Goal: Task Accomplishment & Management: Manage account settings

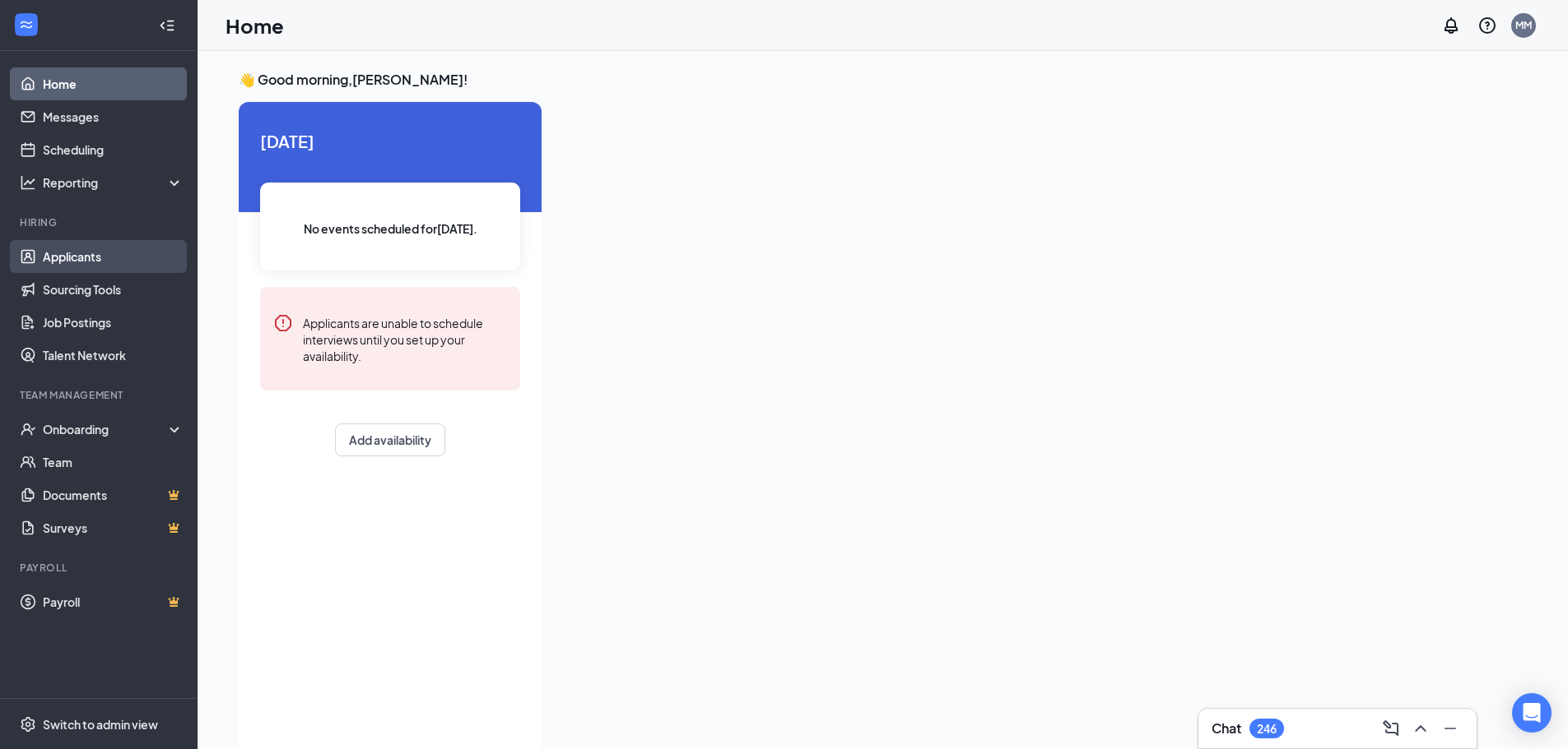
click at [84, 259] on link "Applicants" at bounding box center [113, 256] width 141 height 33
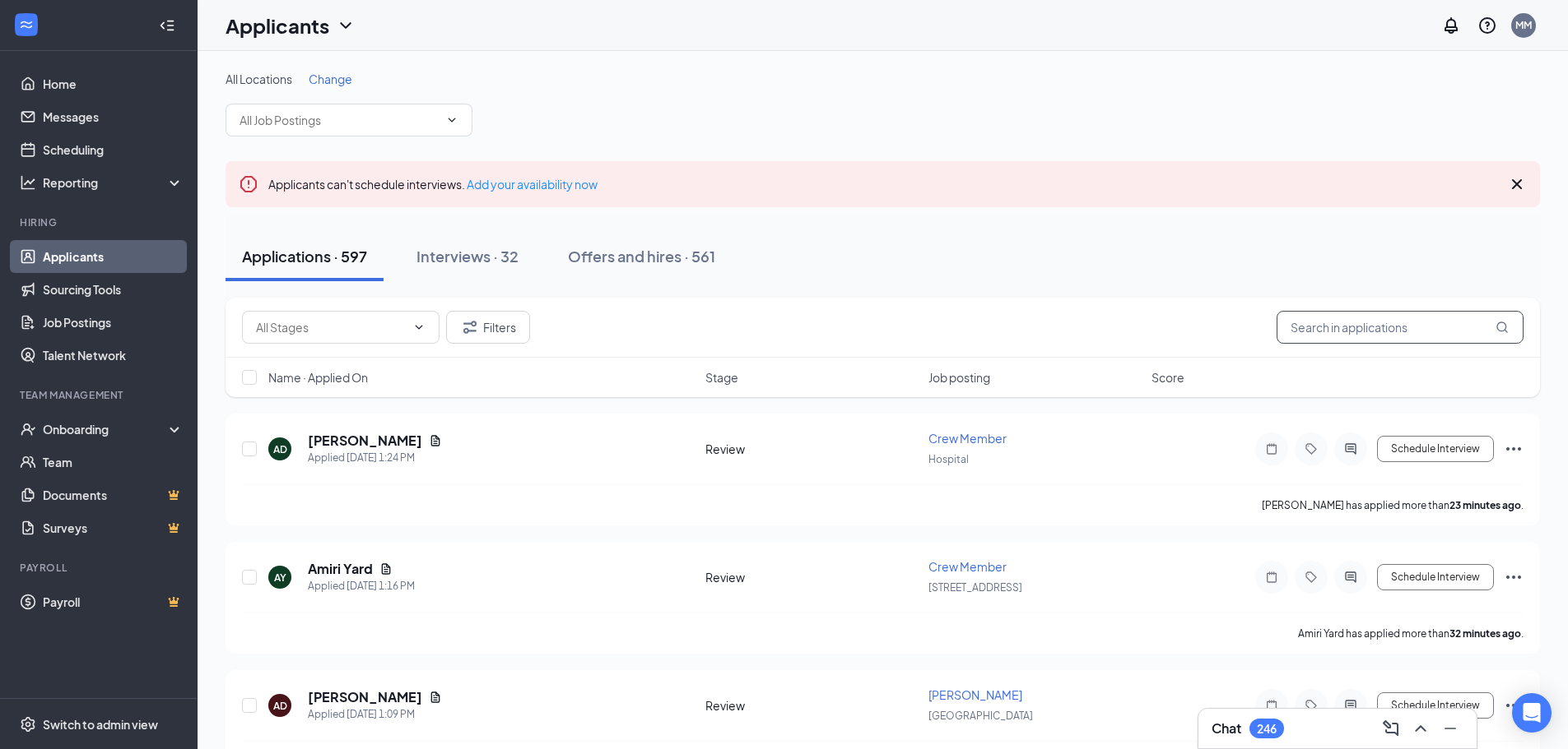
click at [1418, 326] on input "text" at bounding box center [1399, 327] width 247 height 33
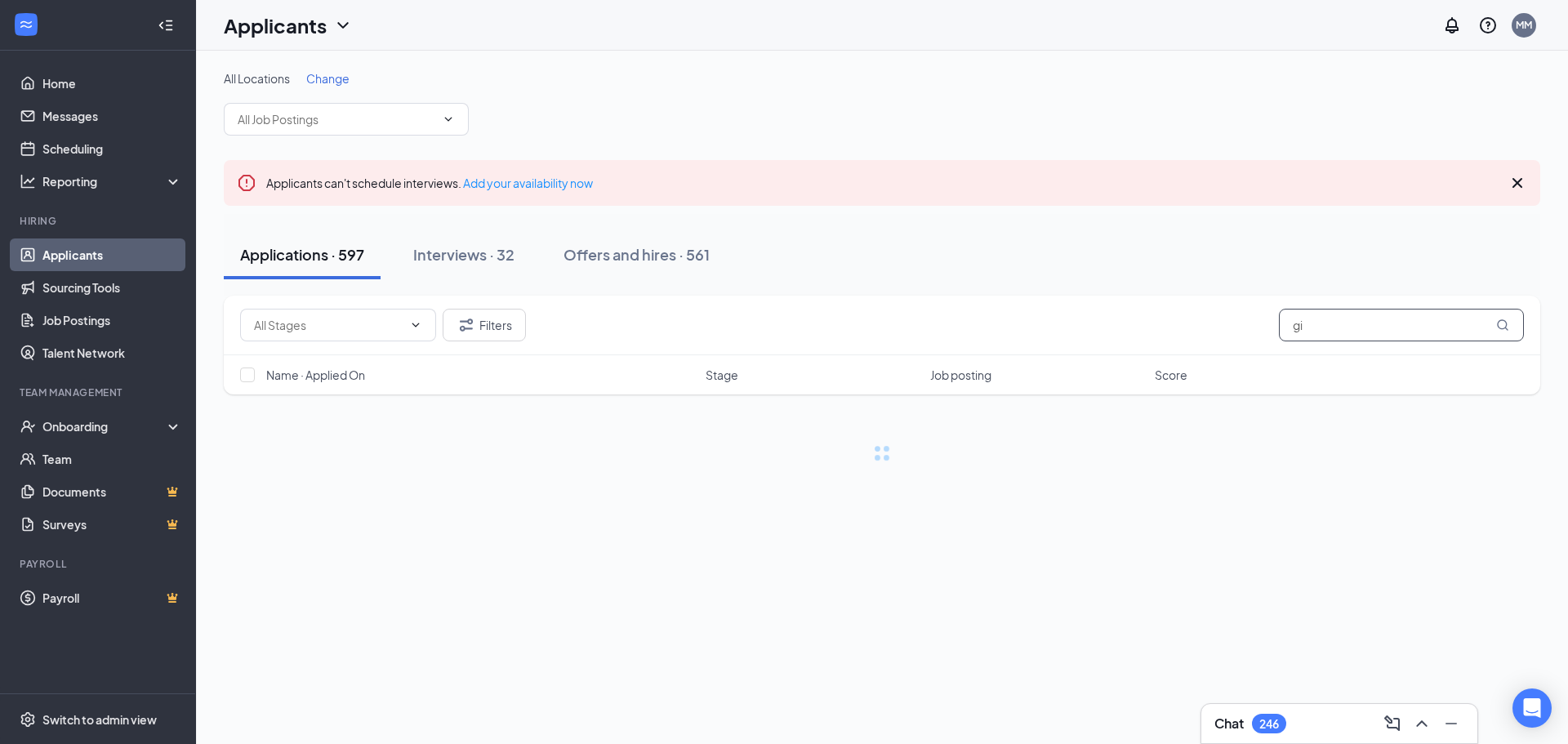
type input "gio"
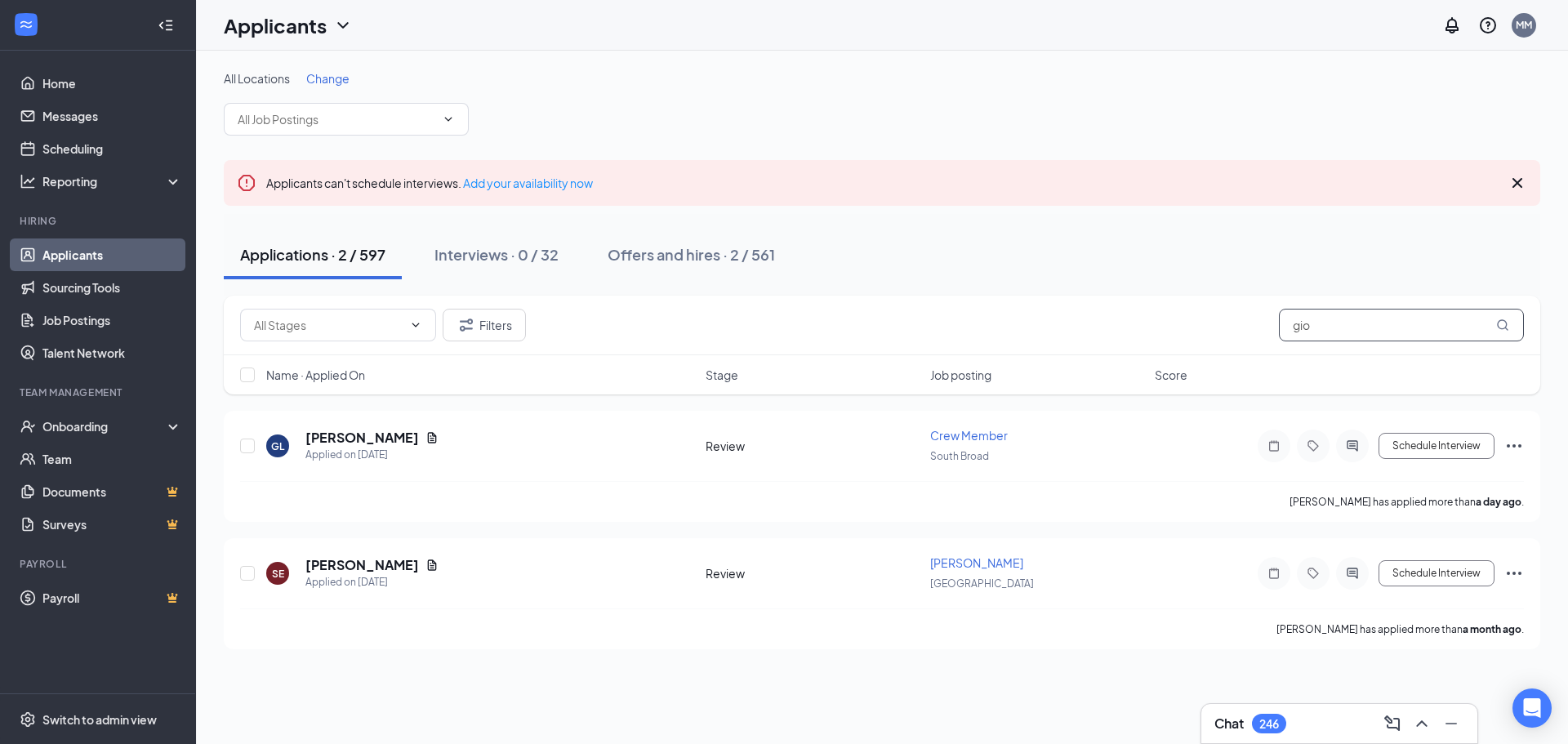
drag, startPoint x: 1348, startPoint y: 332, endPoint x: 1264, endPoint y: 319, distance: 85.0
click at [1264, 319] on div "Filters gio" at bounding box center [881, 325] width 1283 height 33
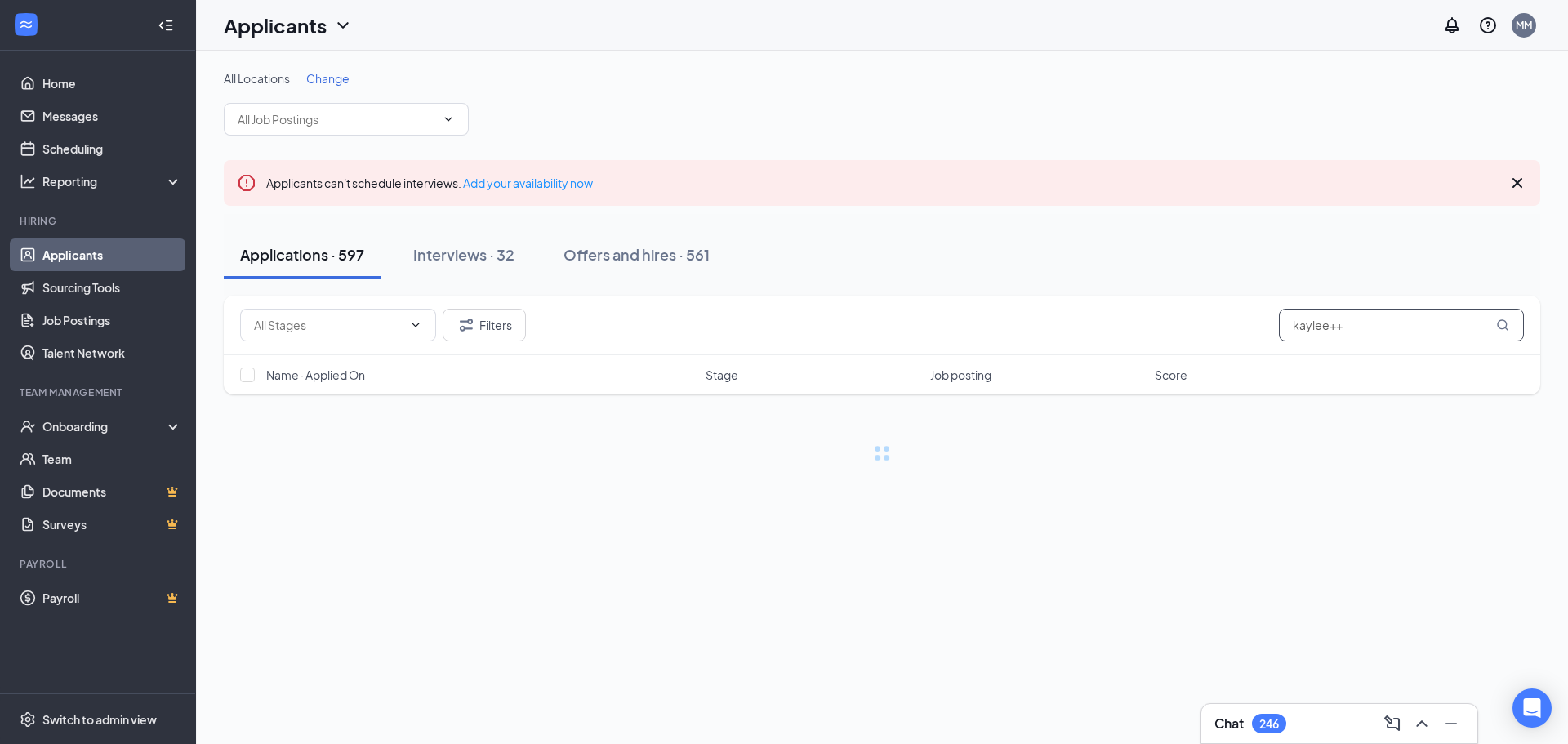
type input "kaylee++"
click at [270, 269] on button "Applications · 597" at bounding box center [302, 254] width 156 height 49
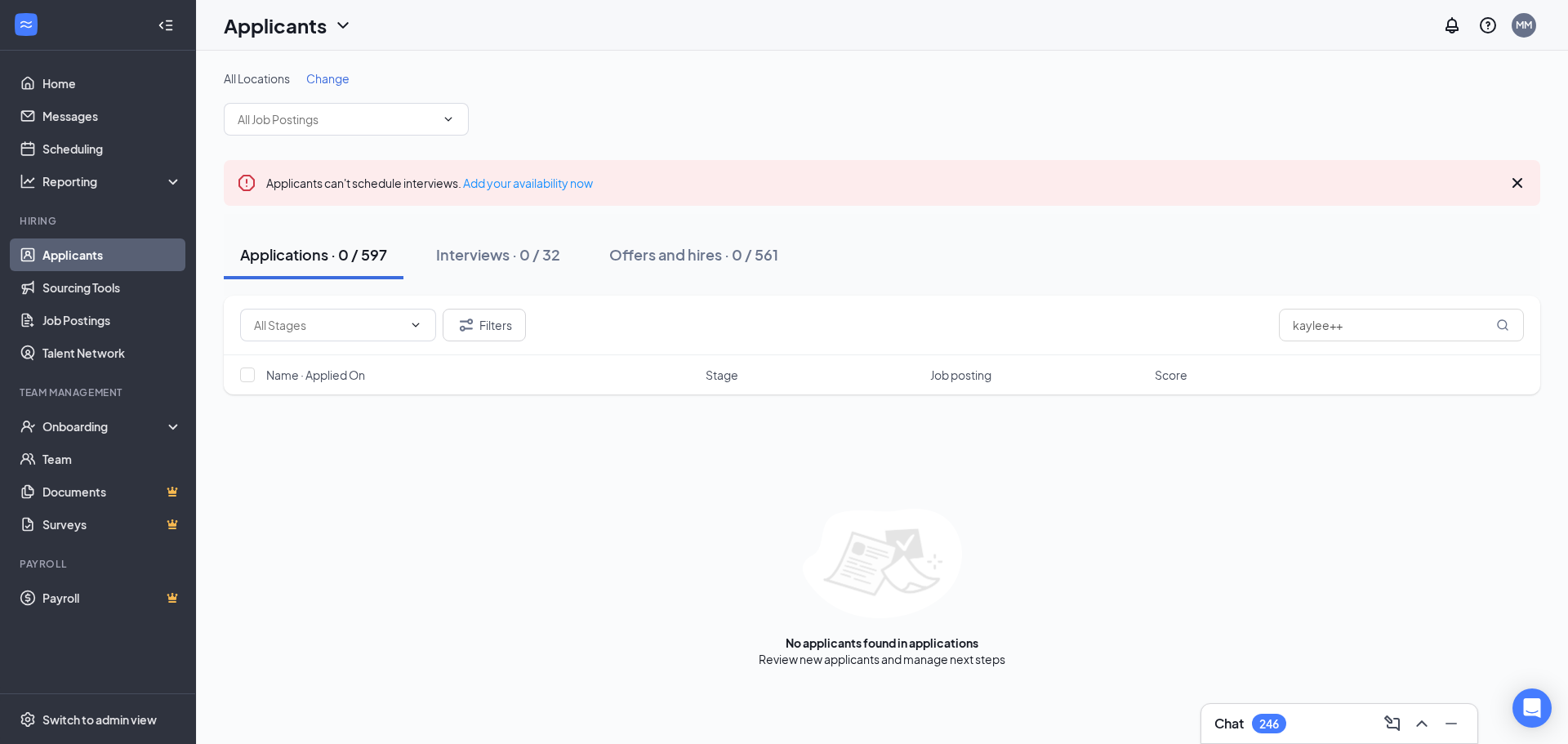
click at [337, 262] on div "Applications · 0 / 597" at bounding box center [314, 254] width 147 height 20
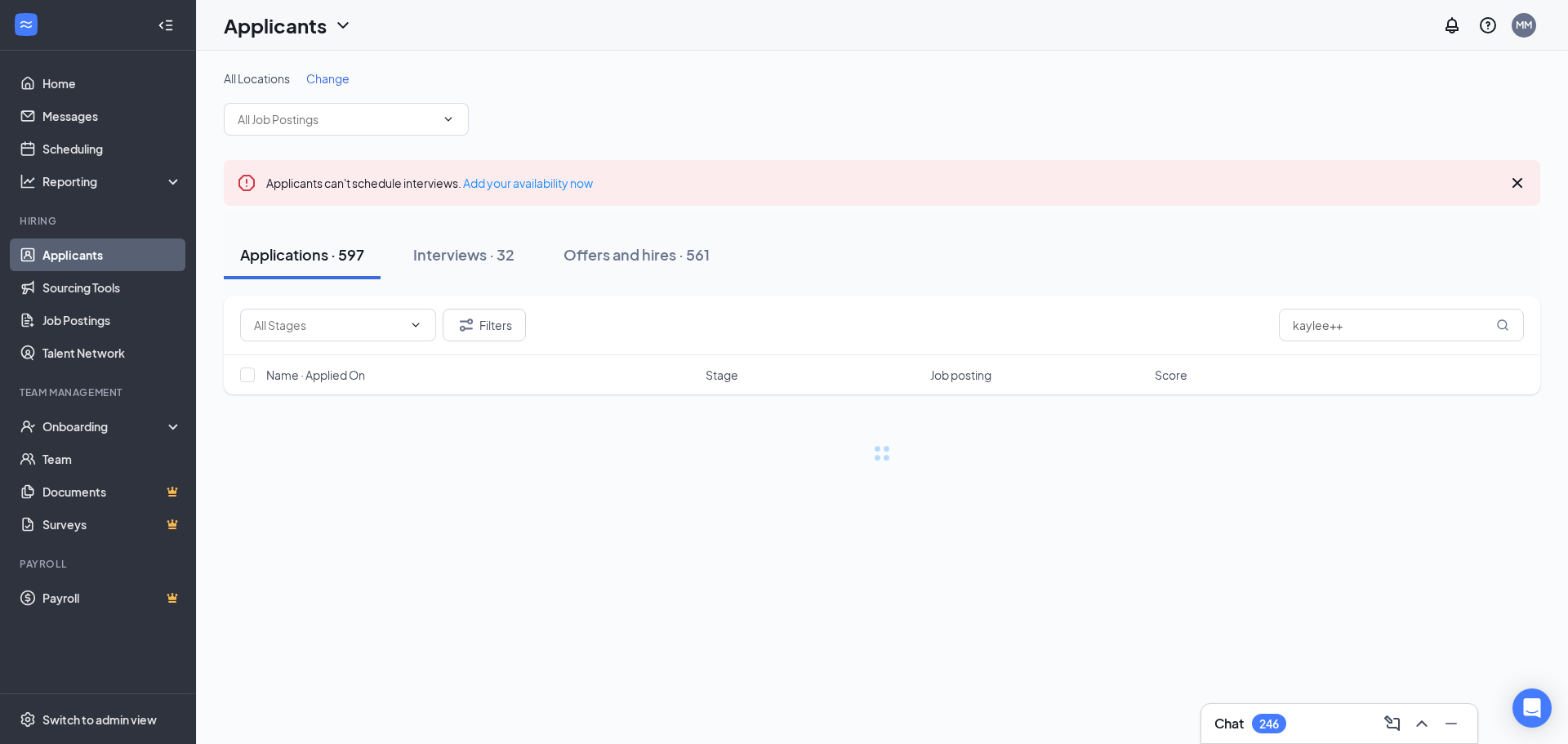
click at [337, 262] on div "Applications · 597" at bounding box center [302, 254] width 124 height 20
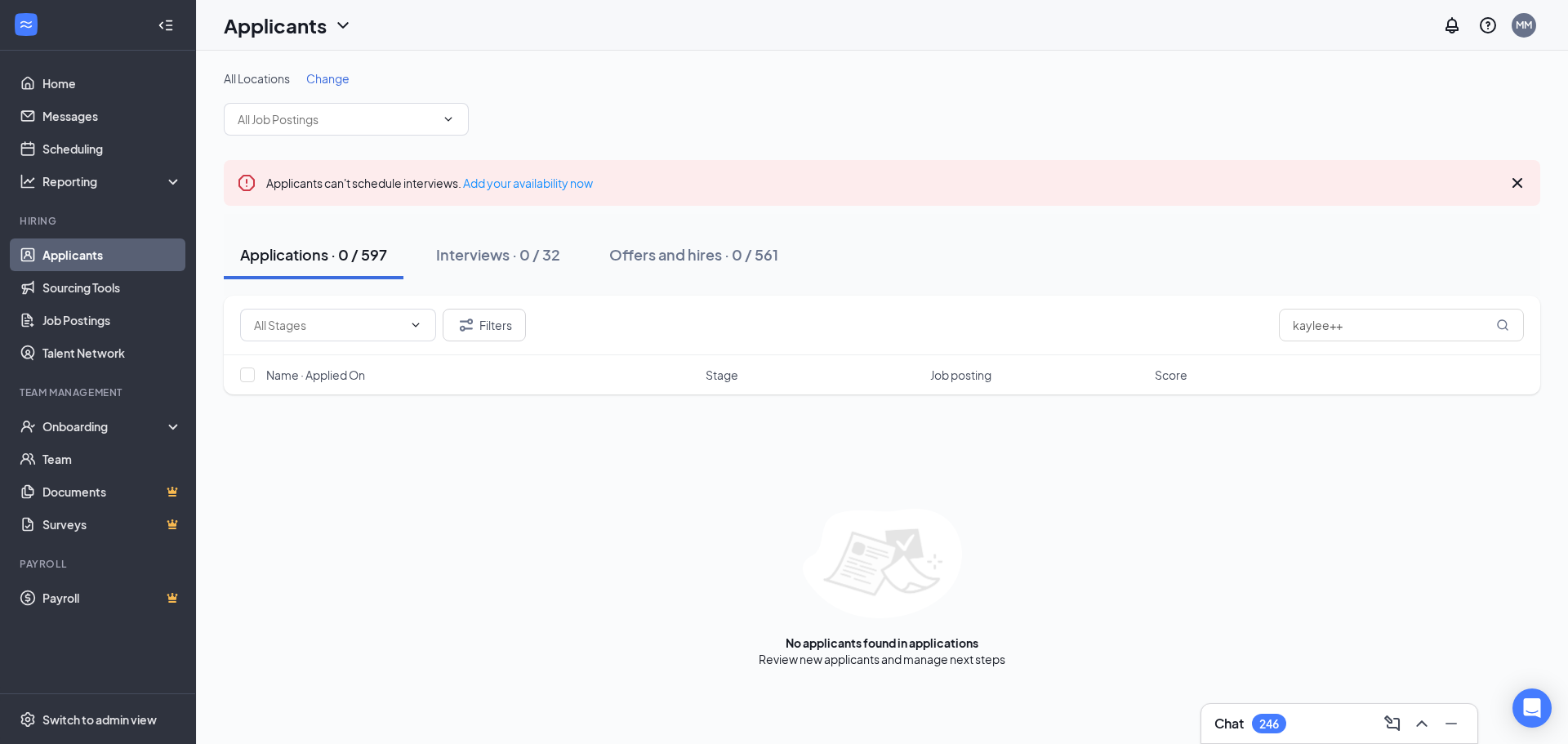
click at [125, 239] on link "Applicants" at bounding box center [113, 254] width 140 height 33
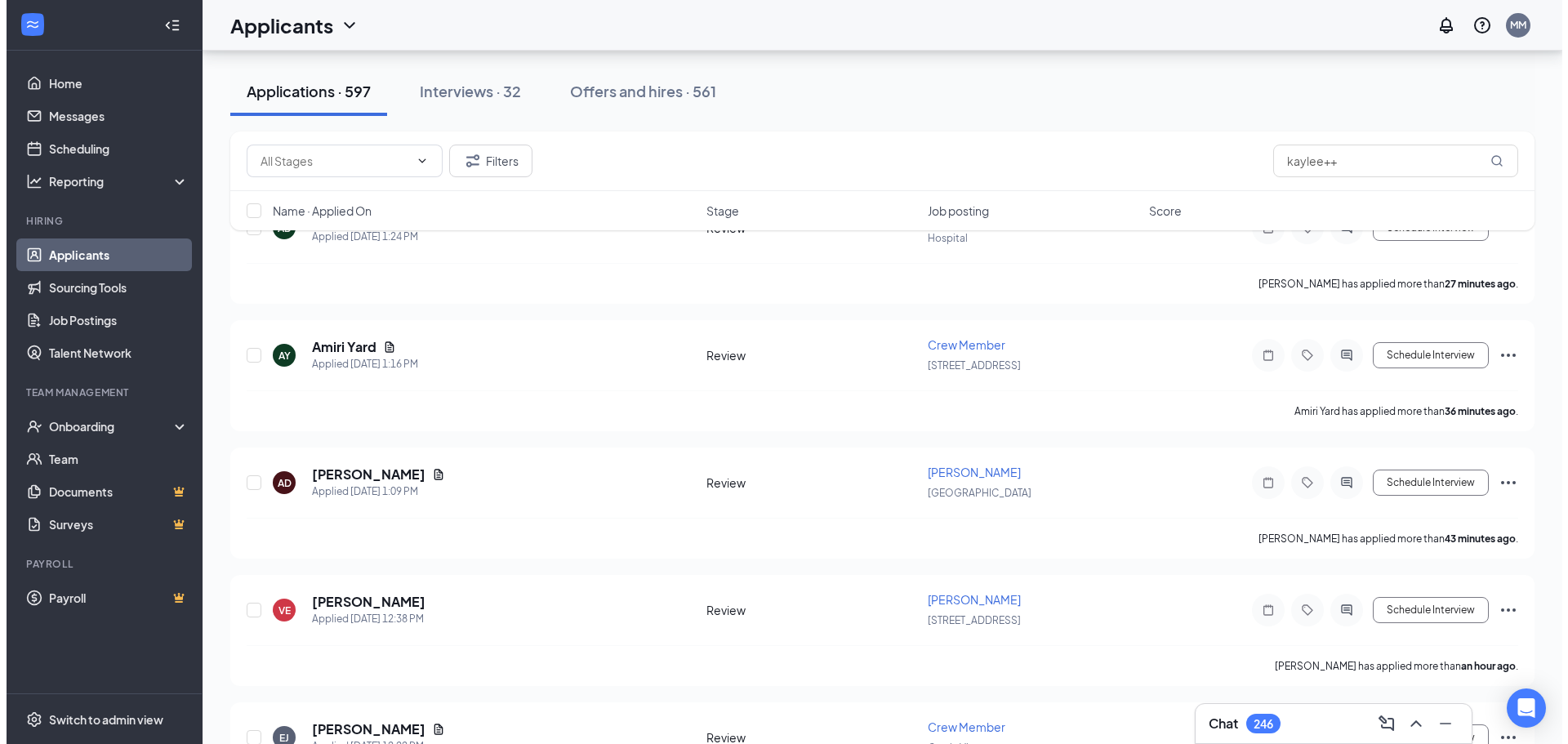
scroll to position [245, 0]
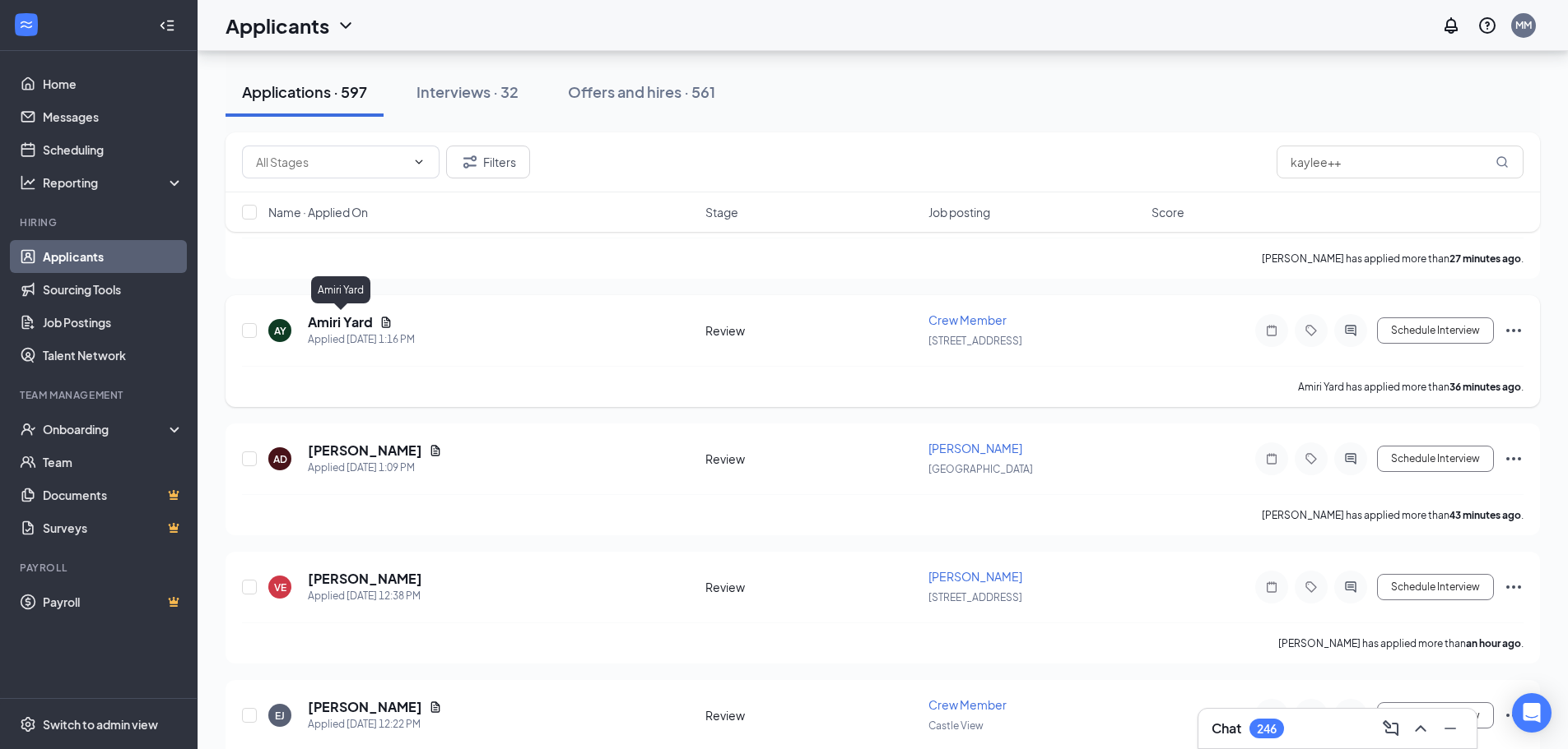
click at [338, 319] on h5 "Amiri Yard" at bounding box center [339, 322] width 65 height 18
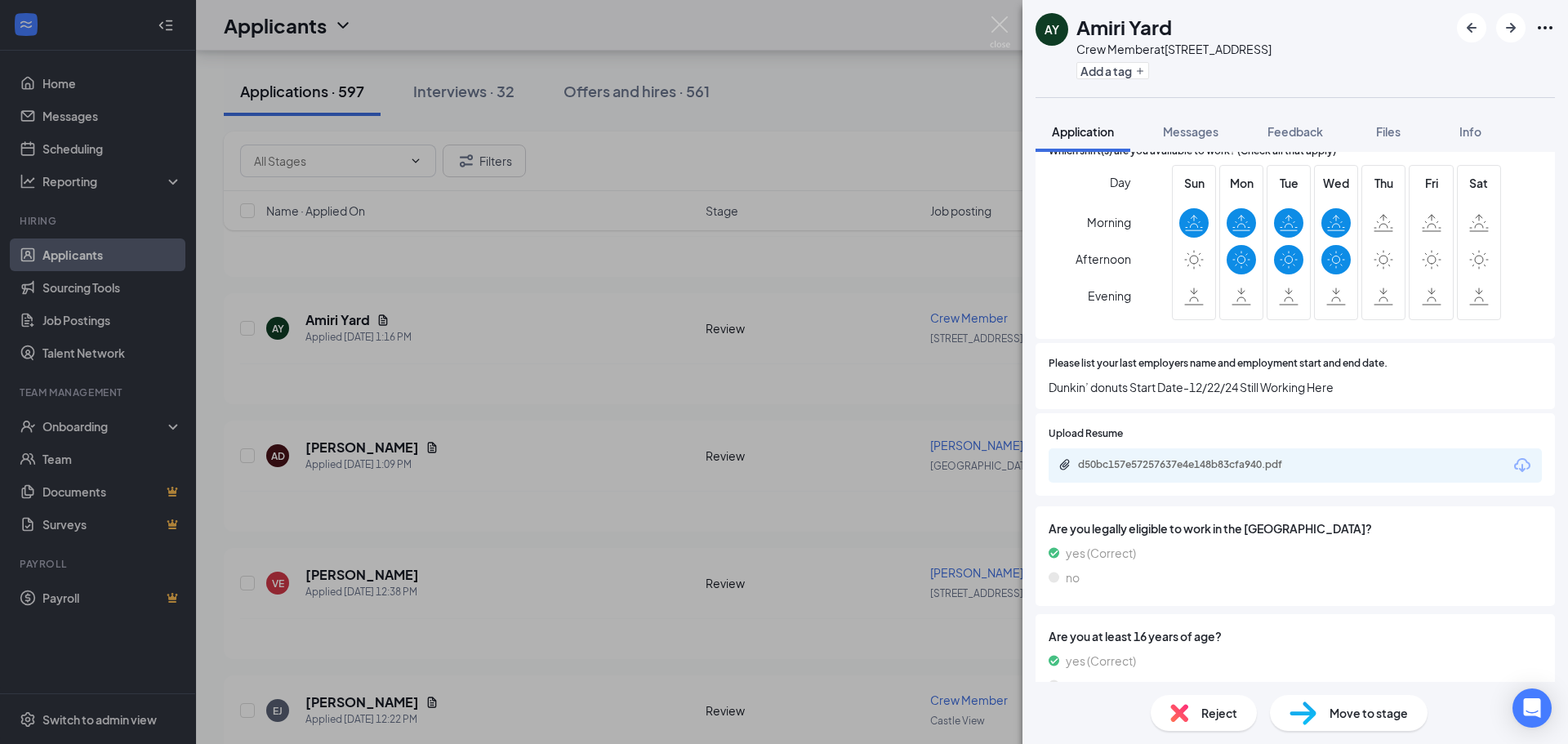
scroll to position [710, 0]
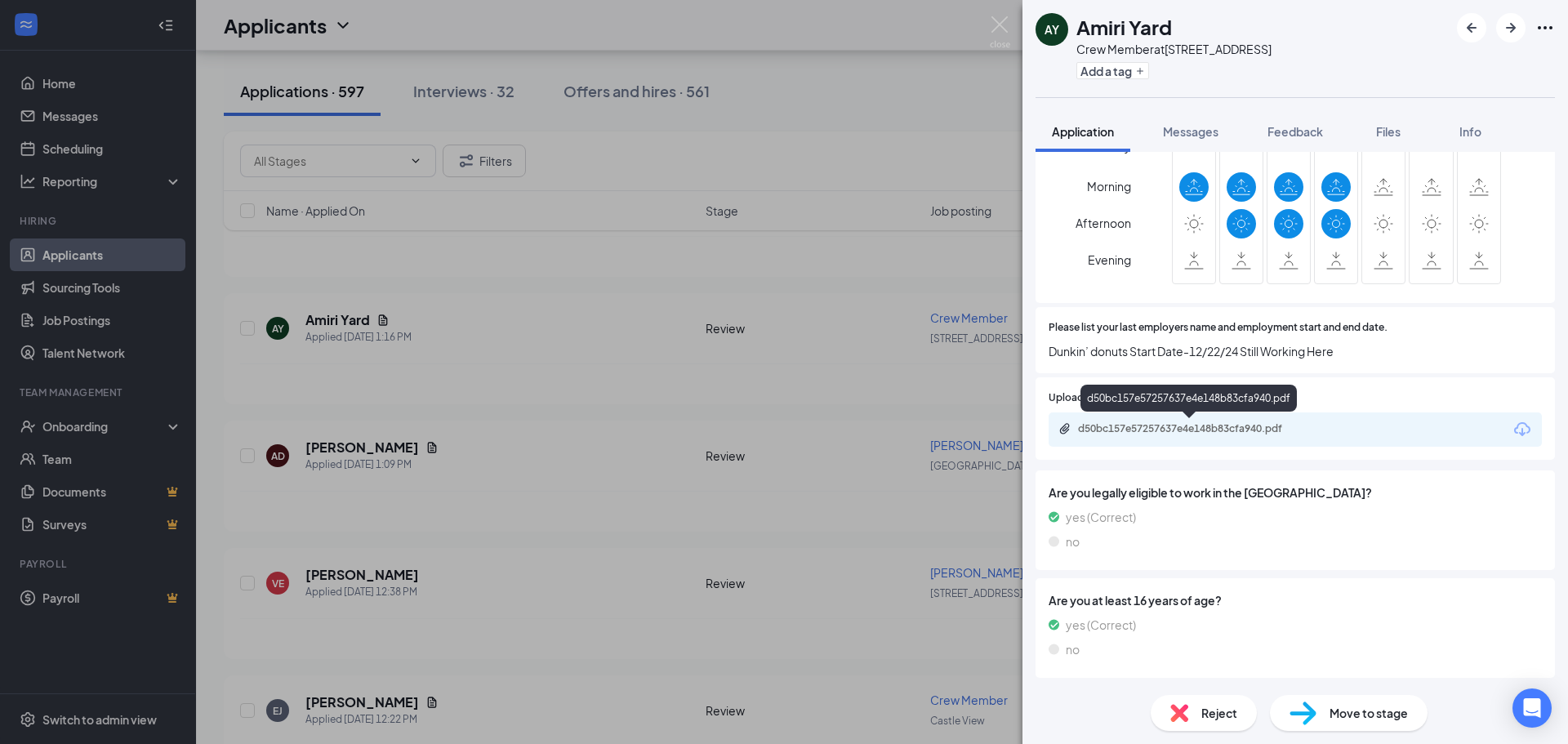
click at [1190, 424] on div "d50bc157e57257637e4e148b83cfa940.pdf" at bounding box center [1192, 429] width 229 height 13
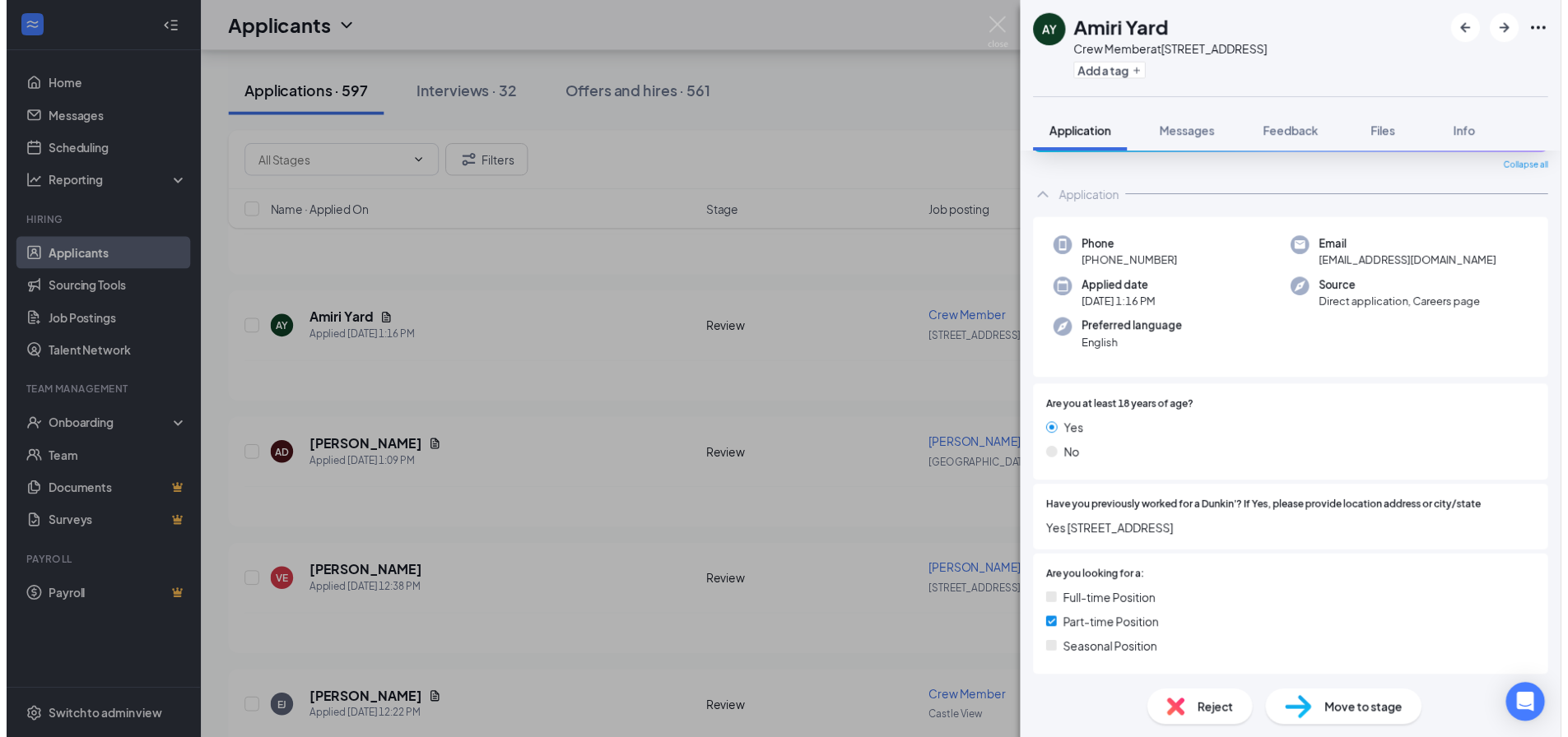
scroll to position [0, 0]
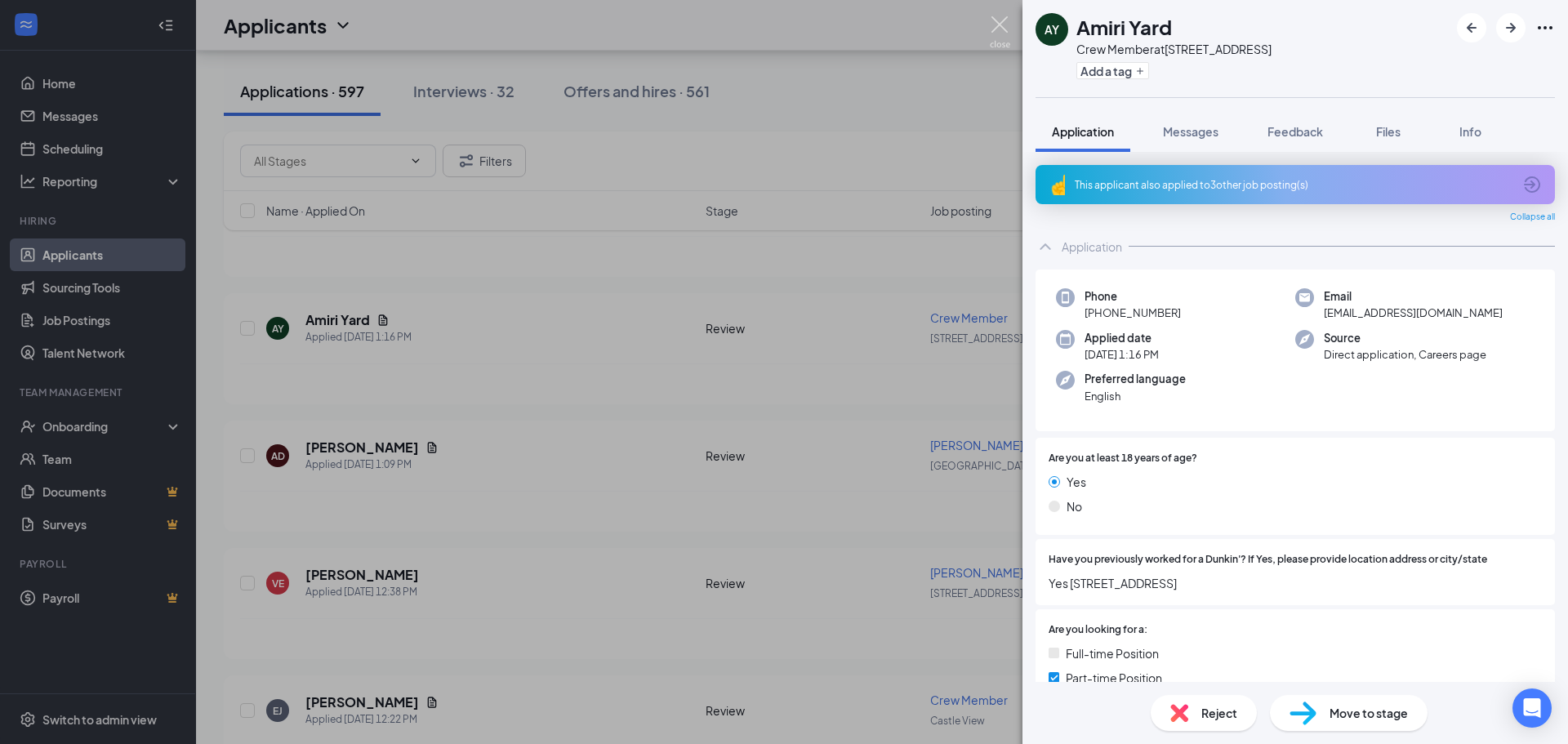
click at [993, 35] on img at bounding box center [1000, 33] width 20 height 32
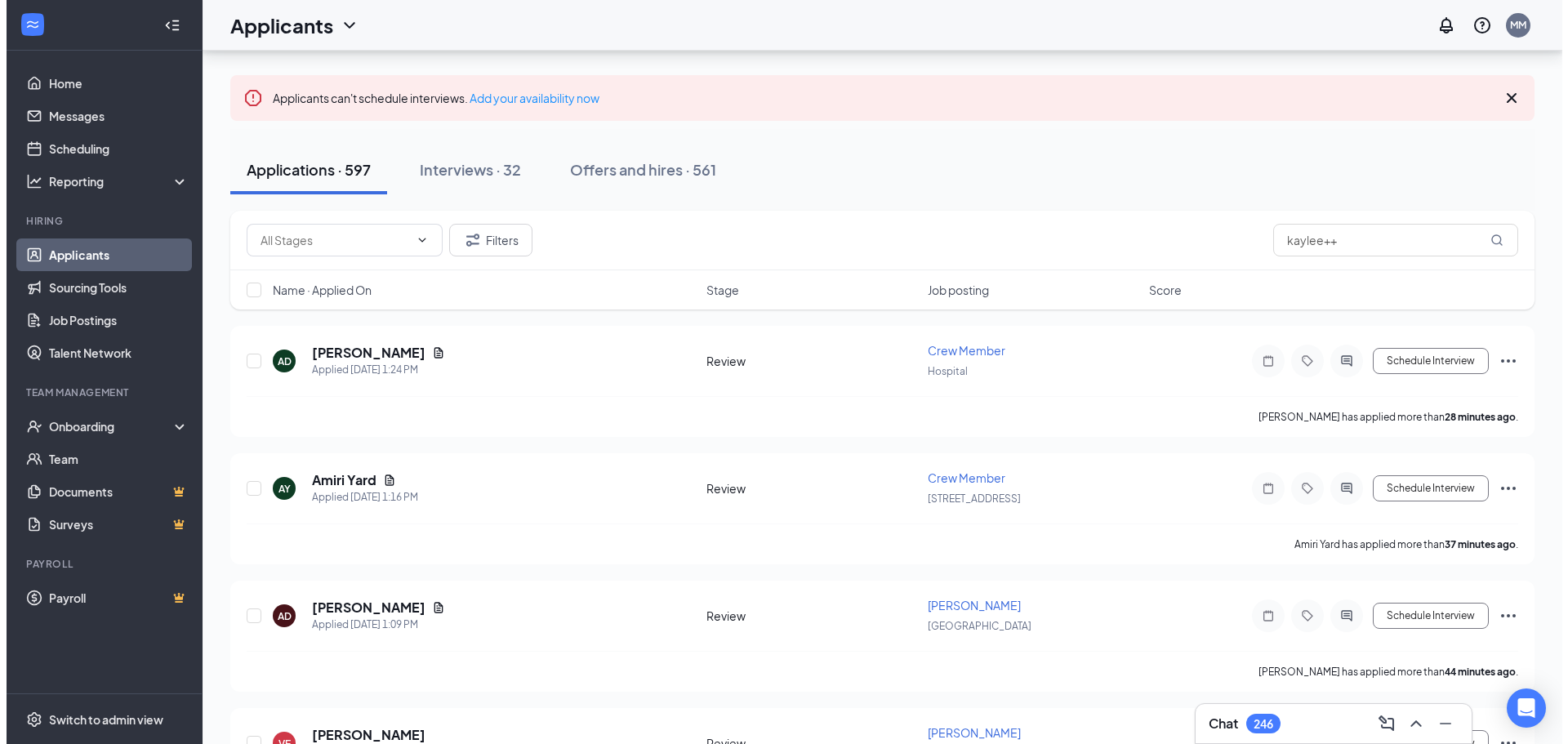
scroll to position [82, 0]
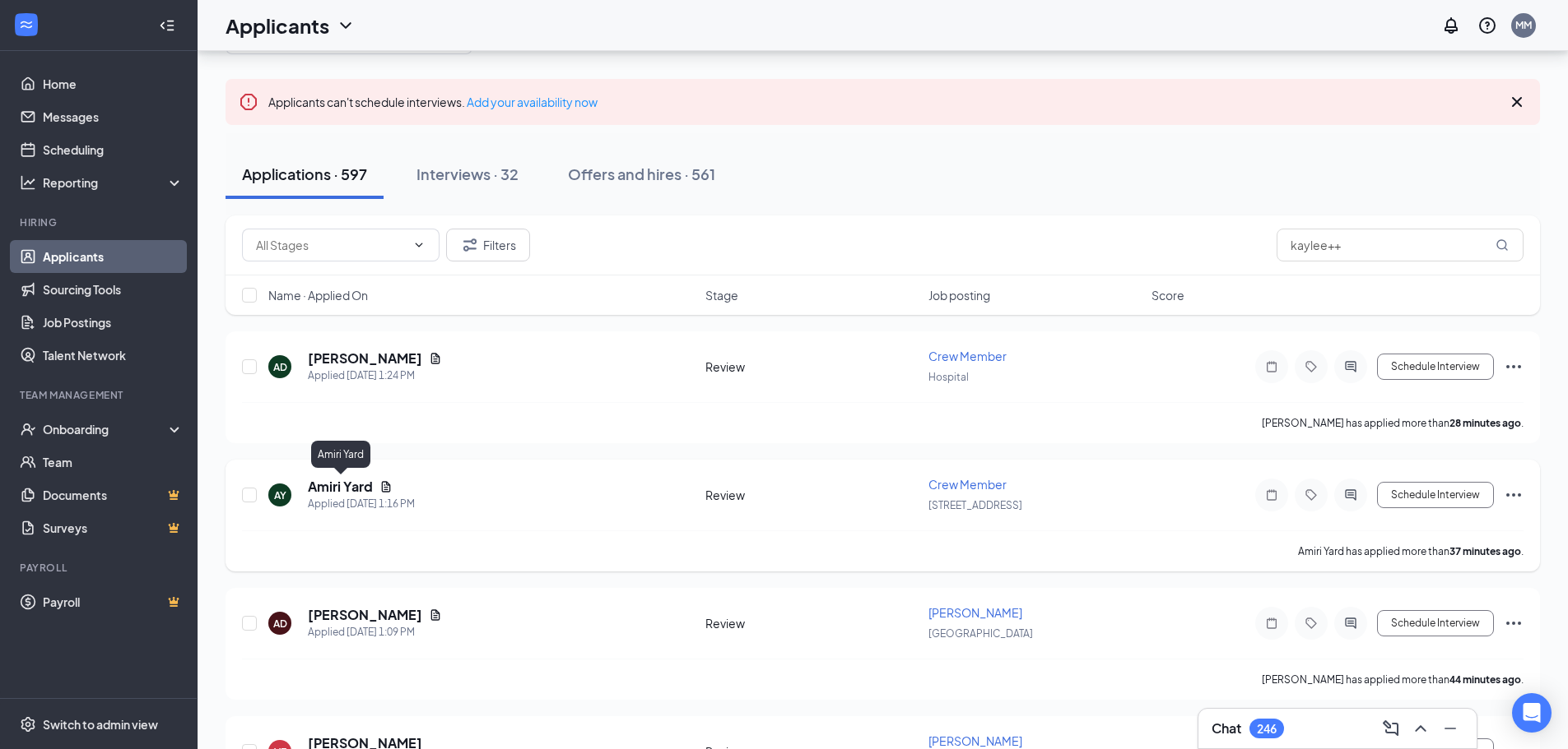
click at [335, 493] on h5 "Amiri Yard" at bounding box center [339, 487] width 65 height 18
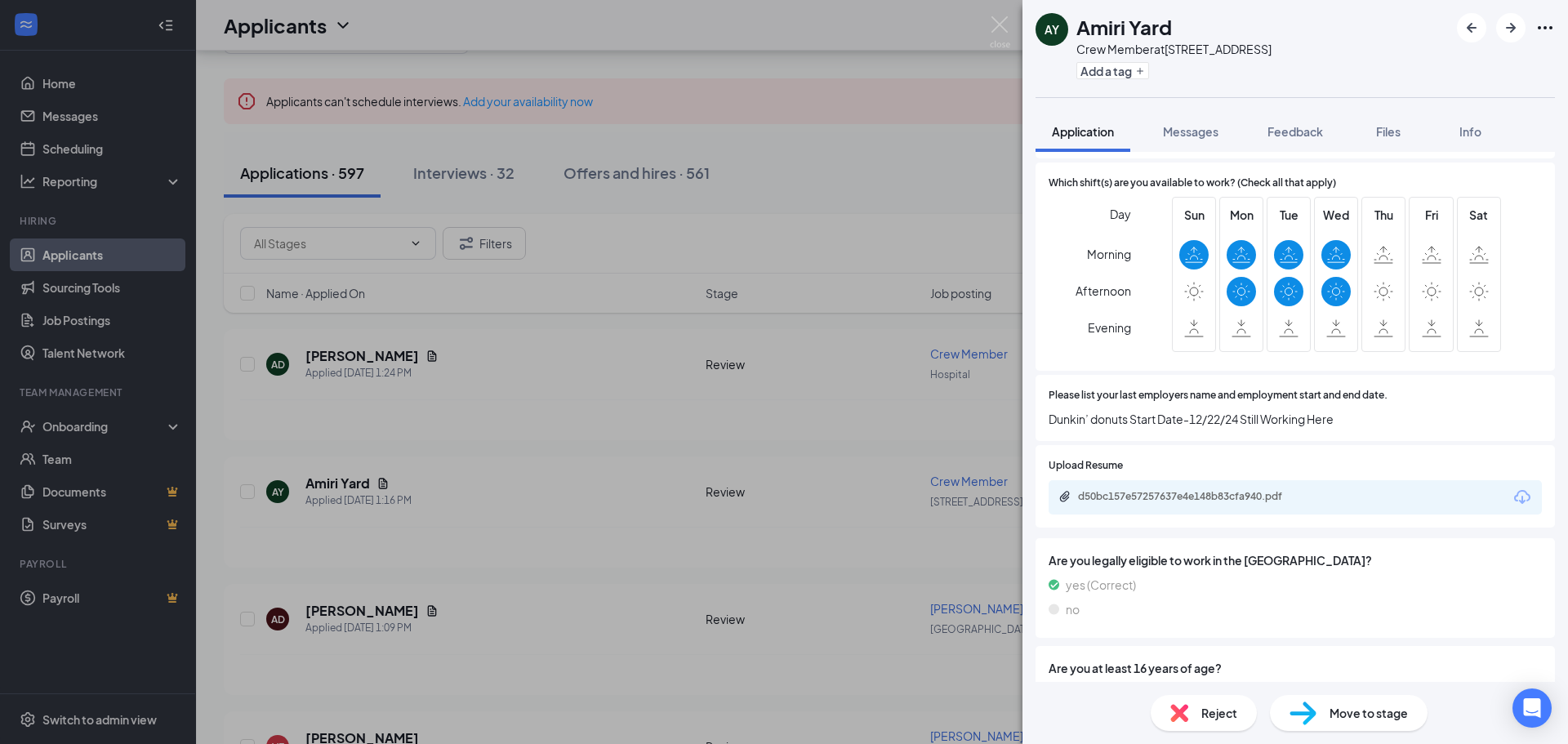
scroll to position [654, 0]
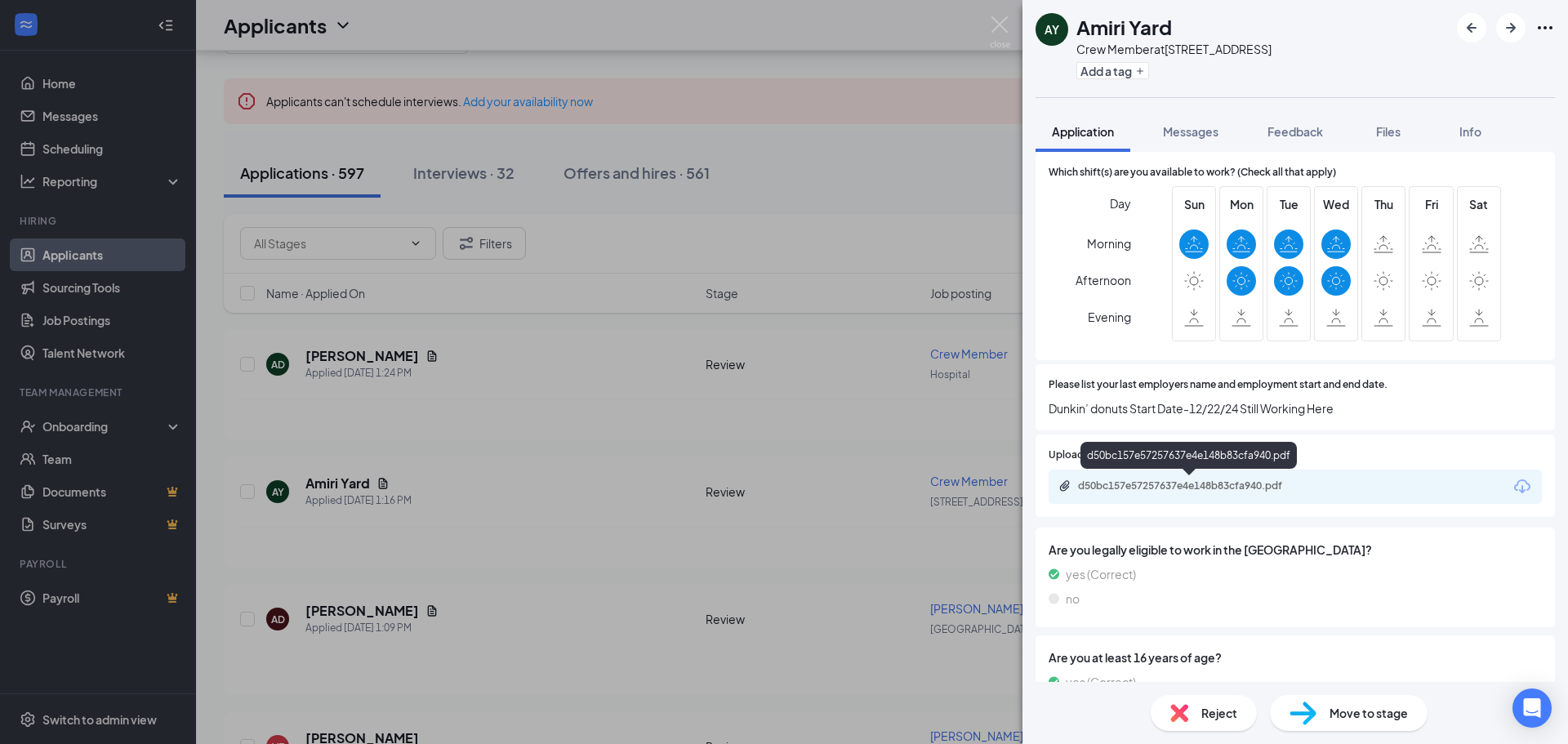
click at [1234, 492] on div "d50bc157e57257637e4e148b83cfa940.pdf" at bounding box center [1192, 486] width 229 height 13
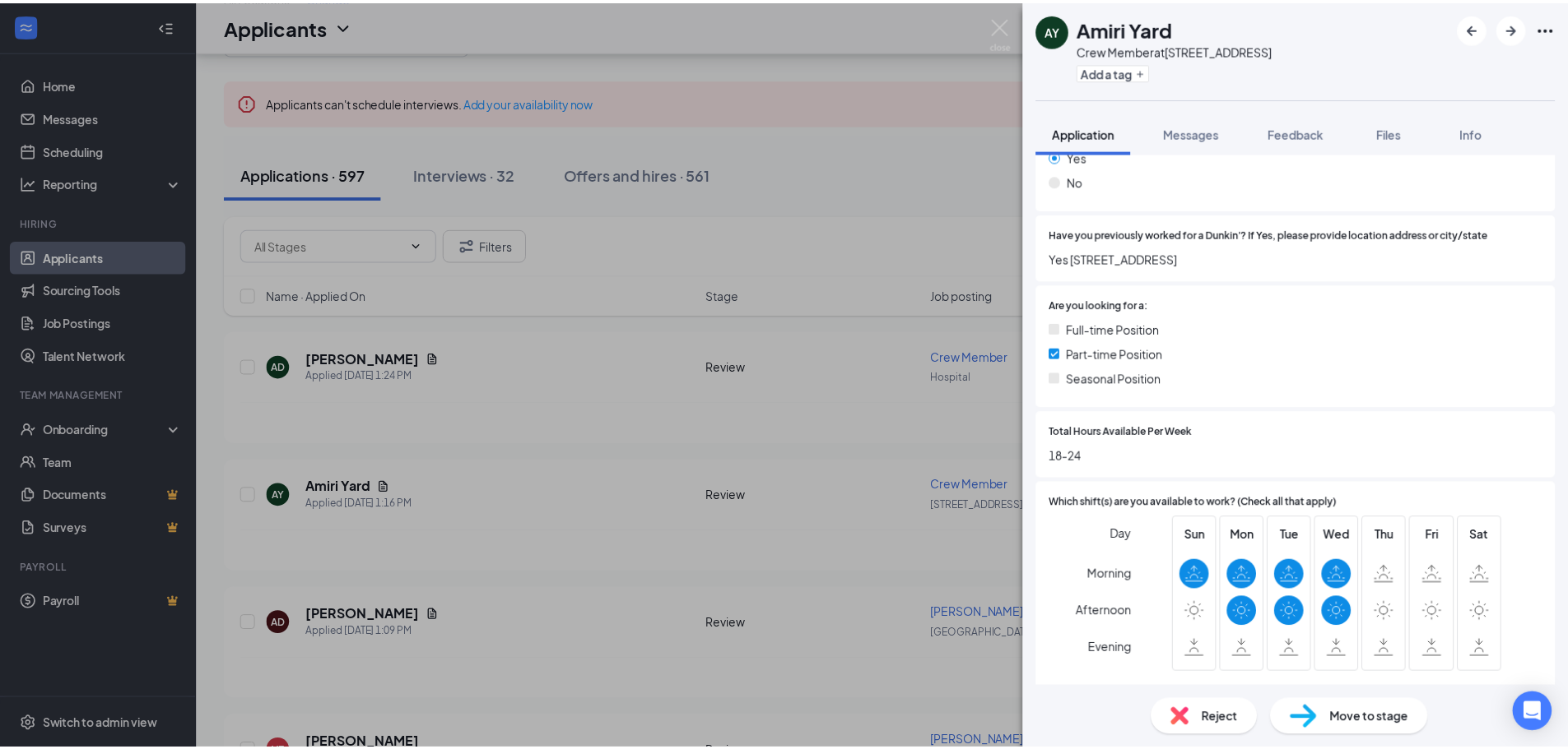
scroll to position [0, 0]
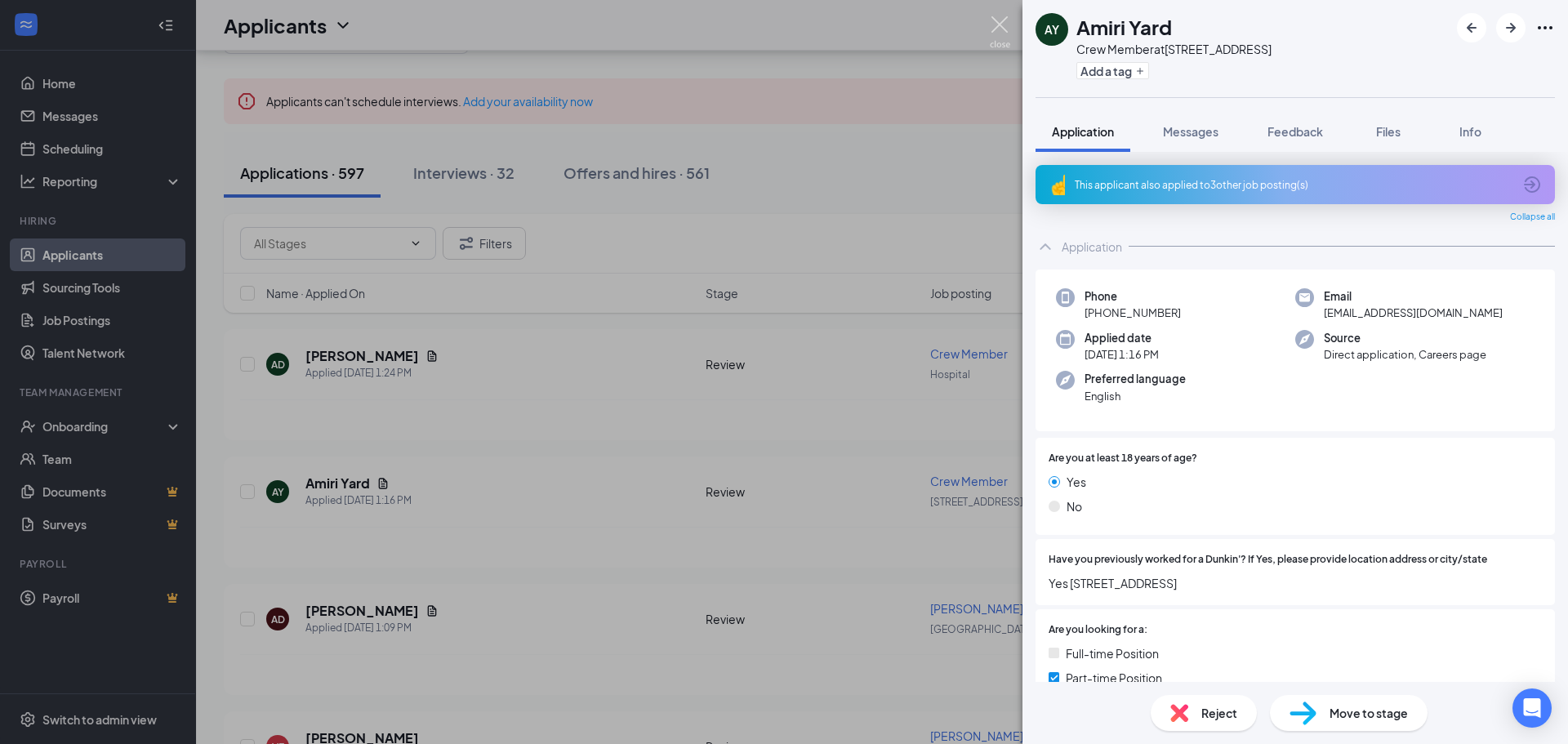
click at [994, 34] on img at bounding box center [1000, 33] width 20 height 32
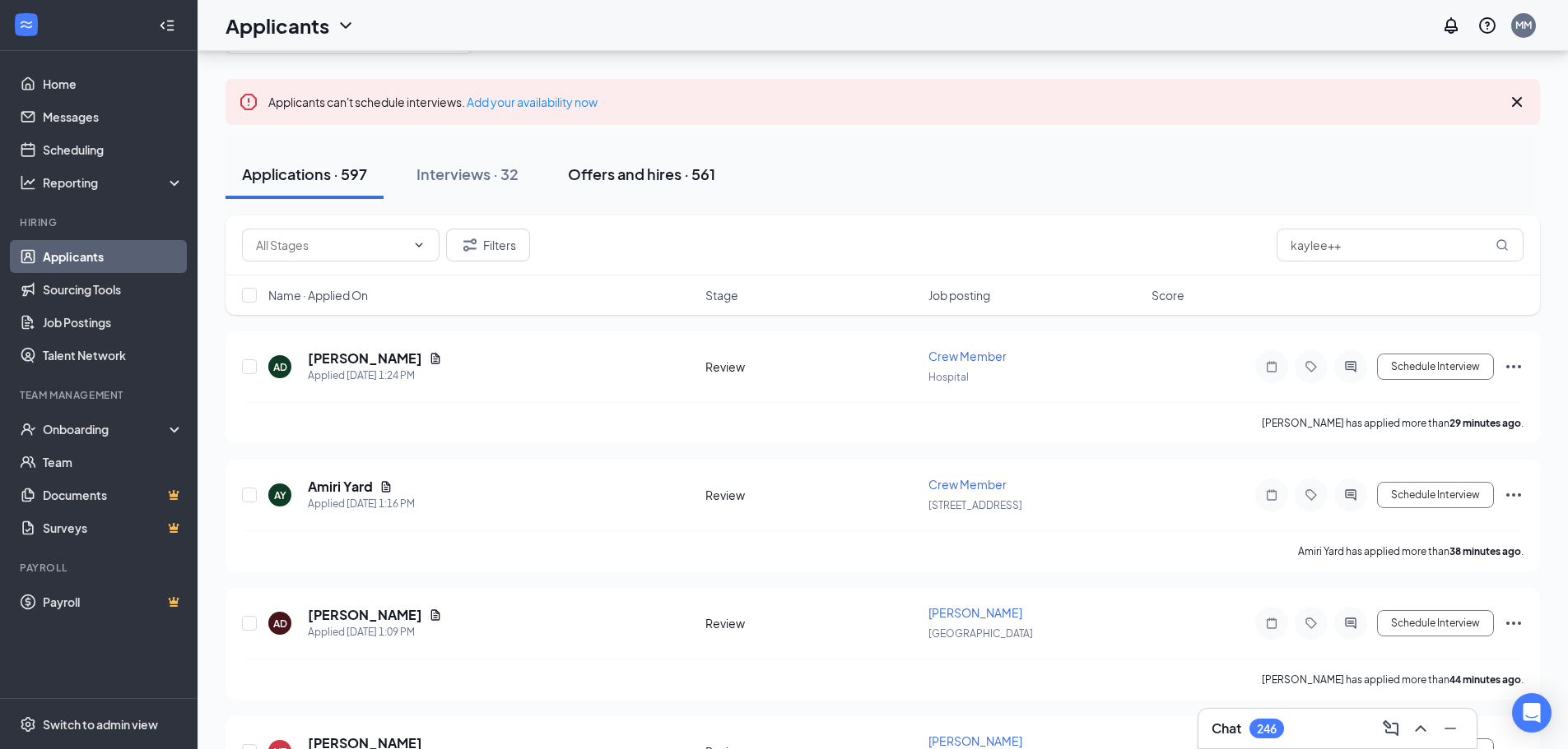
click at [581, 193] on button "Offers and hires · 561" at bounding box center [641, 174] width 180 height 50
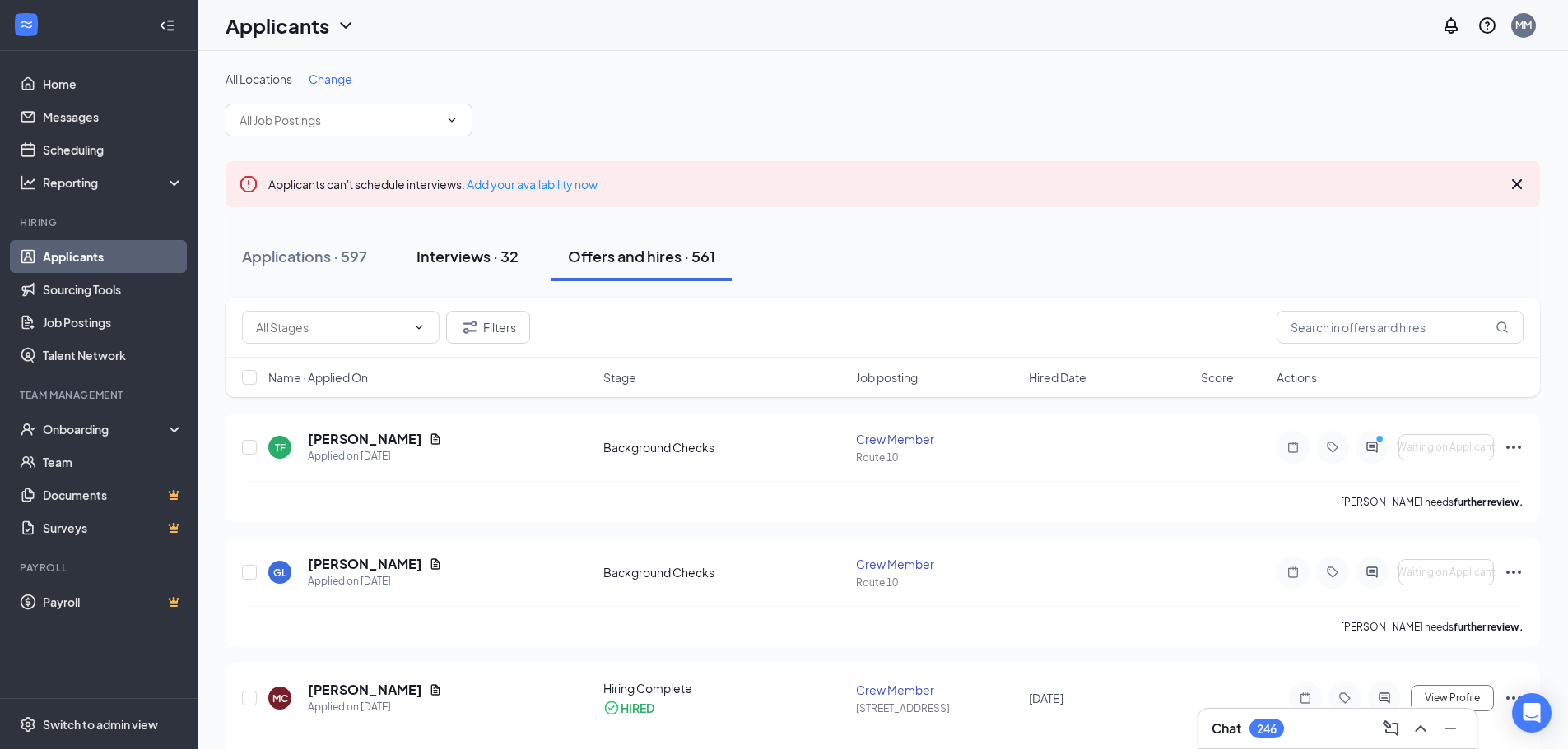
click at [498, 260] on div "Interviews · 32" at bounding box center [467, 256] width 102 height 21
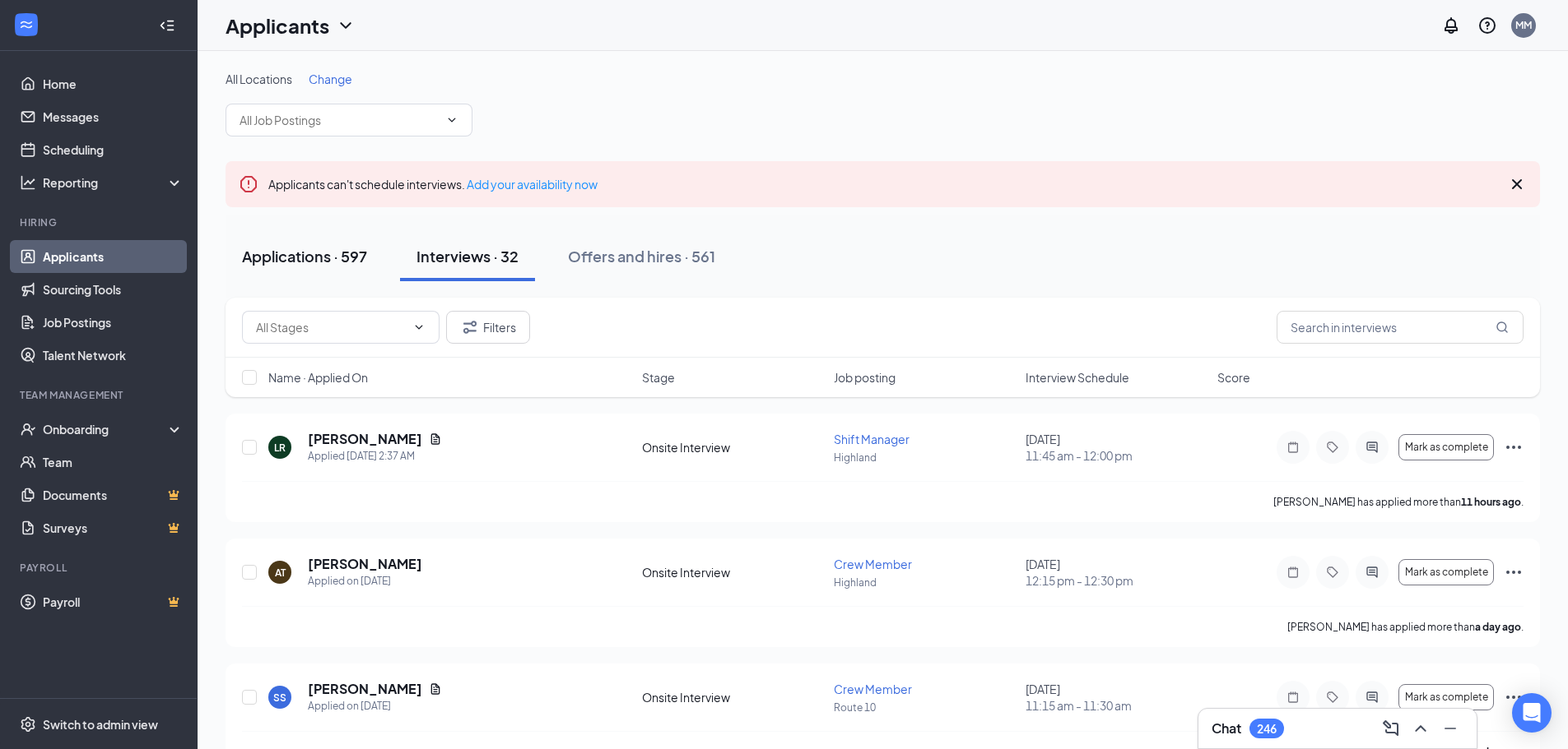
click at [309, 252] on div "Applications · 597" at bounding box center [304, 256] width 125 height 21
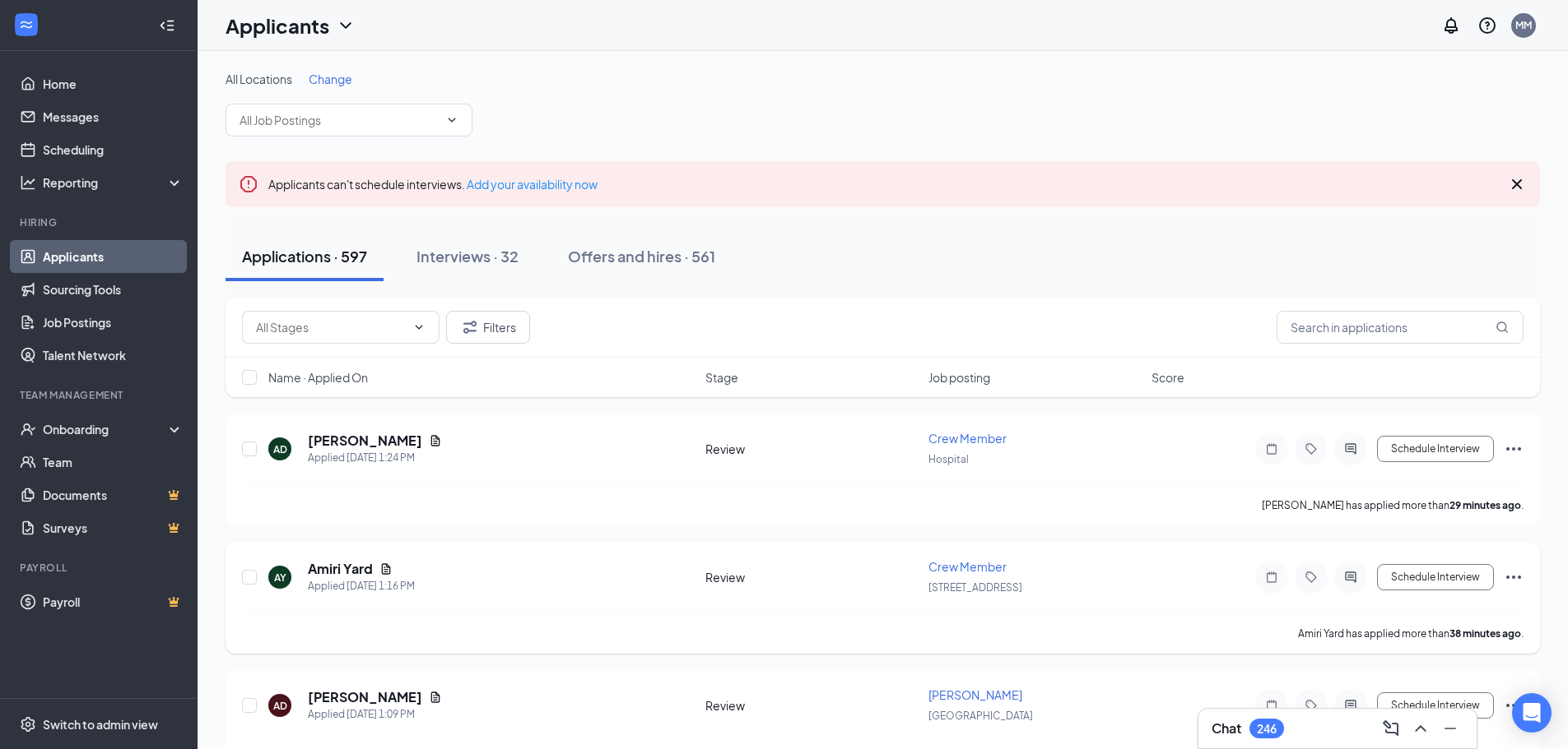
click at [342, 564] on h5 "Amiri Yard" at bounding box center [339, 569] width 65 height 18
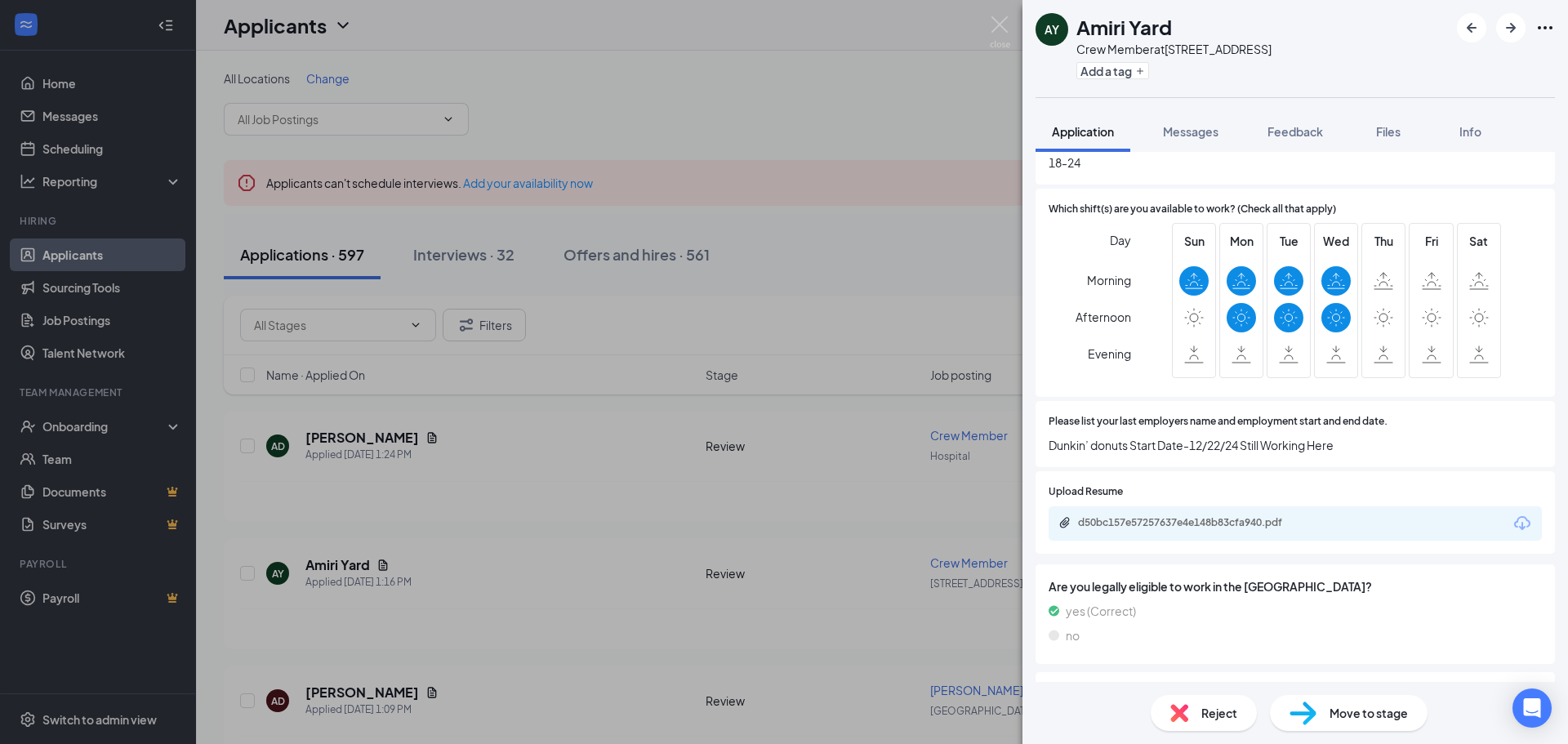
scroll to position [654, 0]
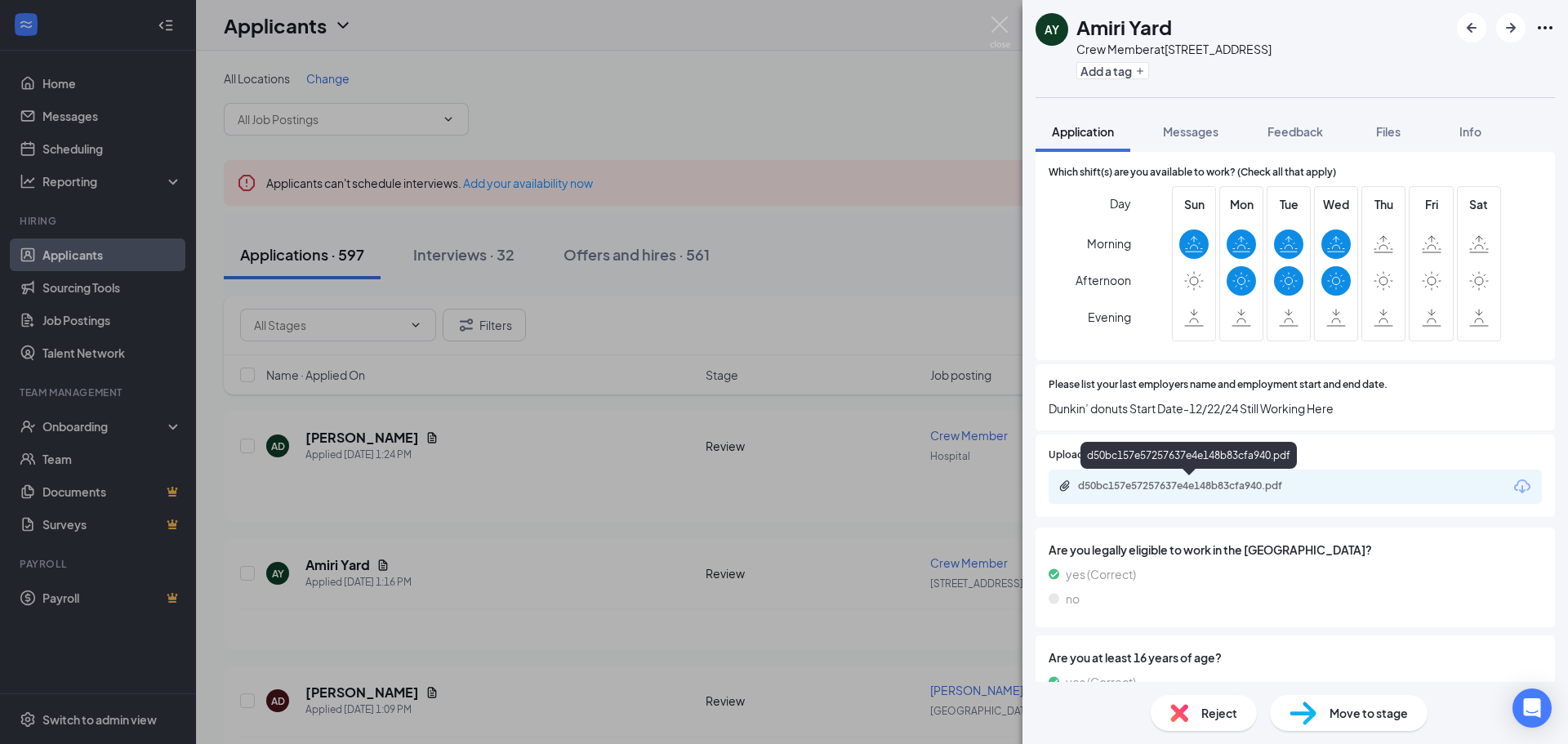
click at [1202, 485] on div "d50bc157e57257637e4e148b83cfa940.pdf" at bounding box center [1192, 486] width 229 height 13
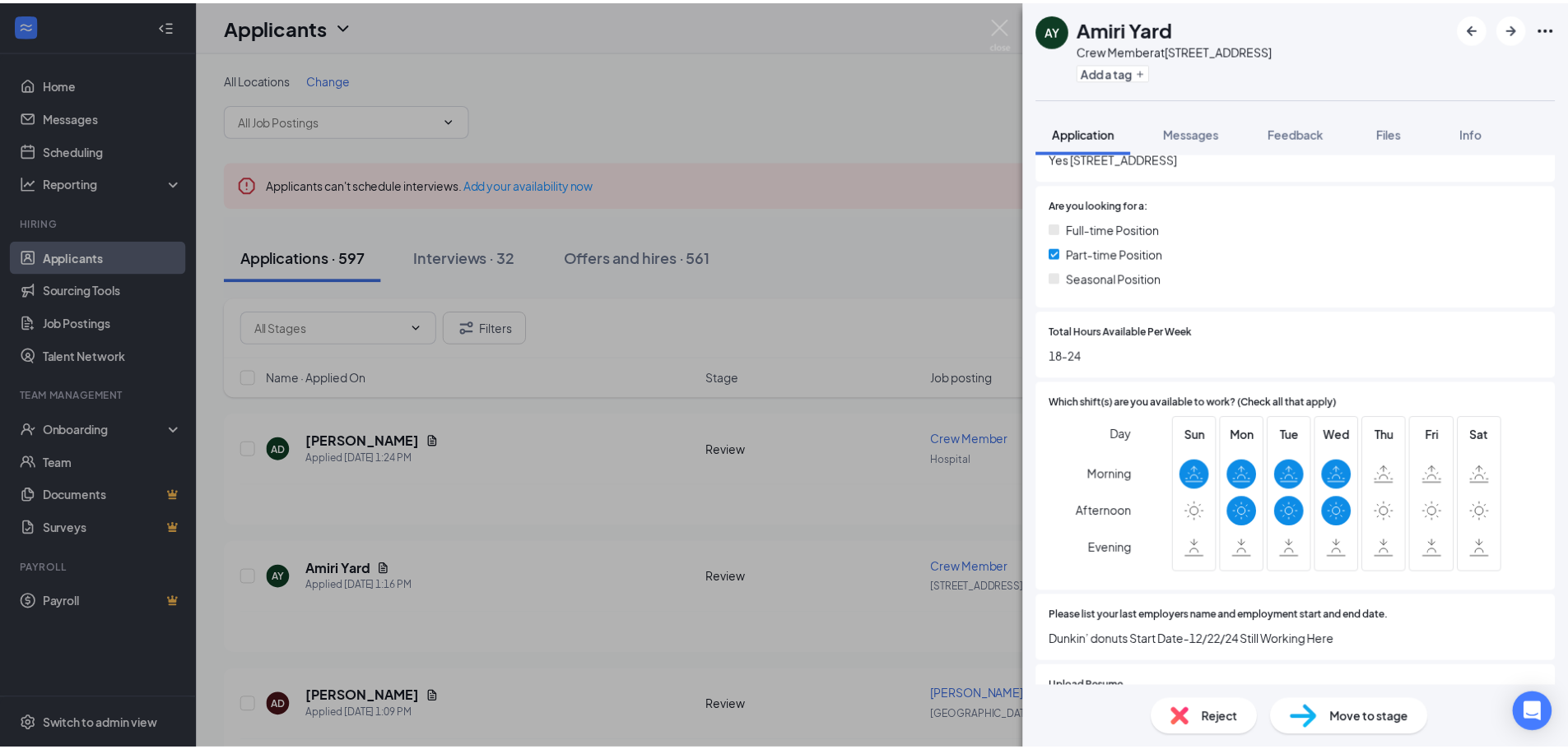
scroll to position [576, 0]
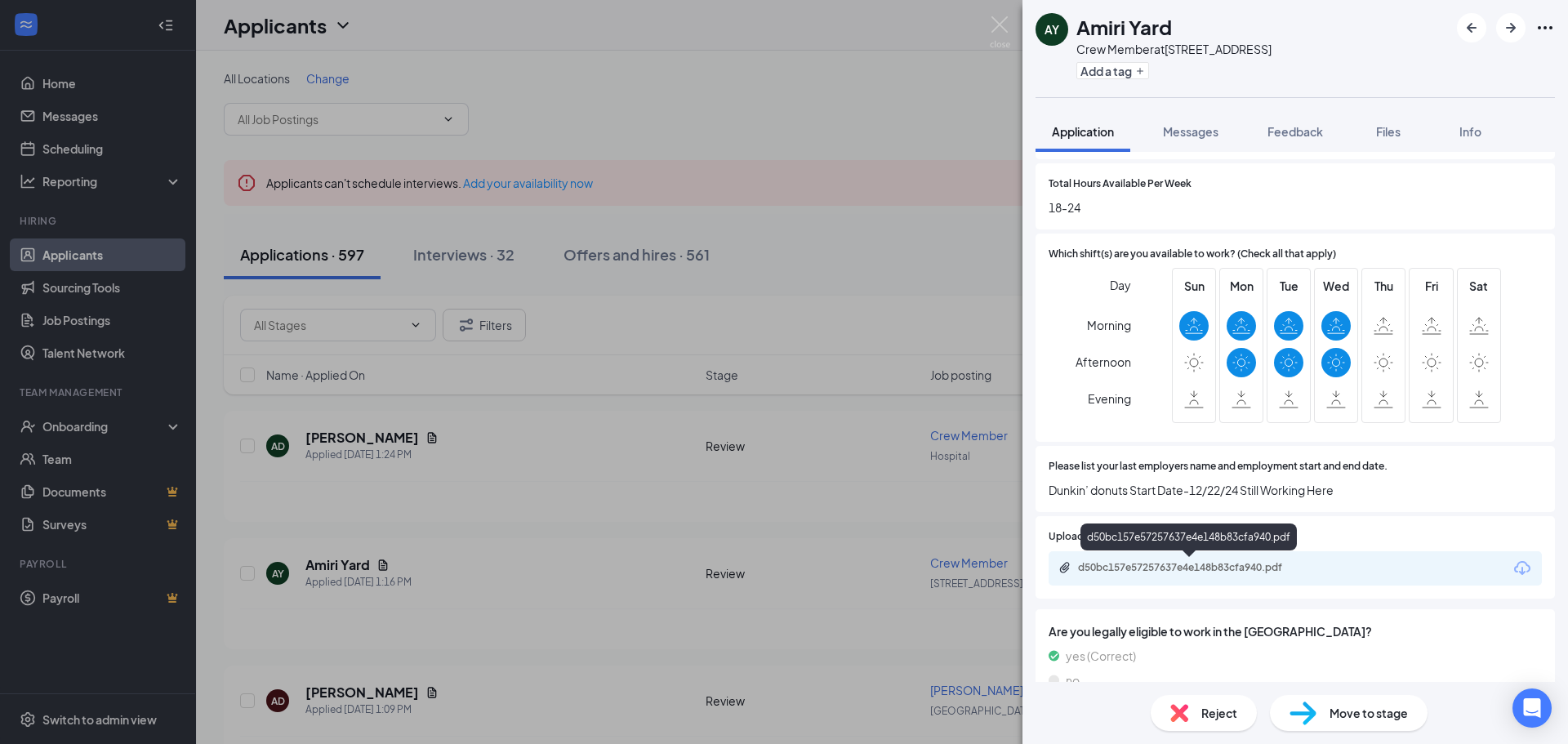
click at [1222, 572] on div "d50bc157e57257637e4e148b83cfa940.pdf" at bounding box center [1192, 568] width 229 height 13
click at [997, 29] on img at bounding box center [1000, 33] width 20 height 32
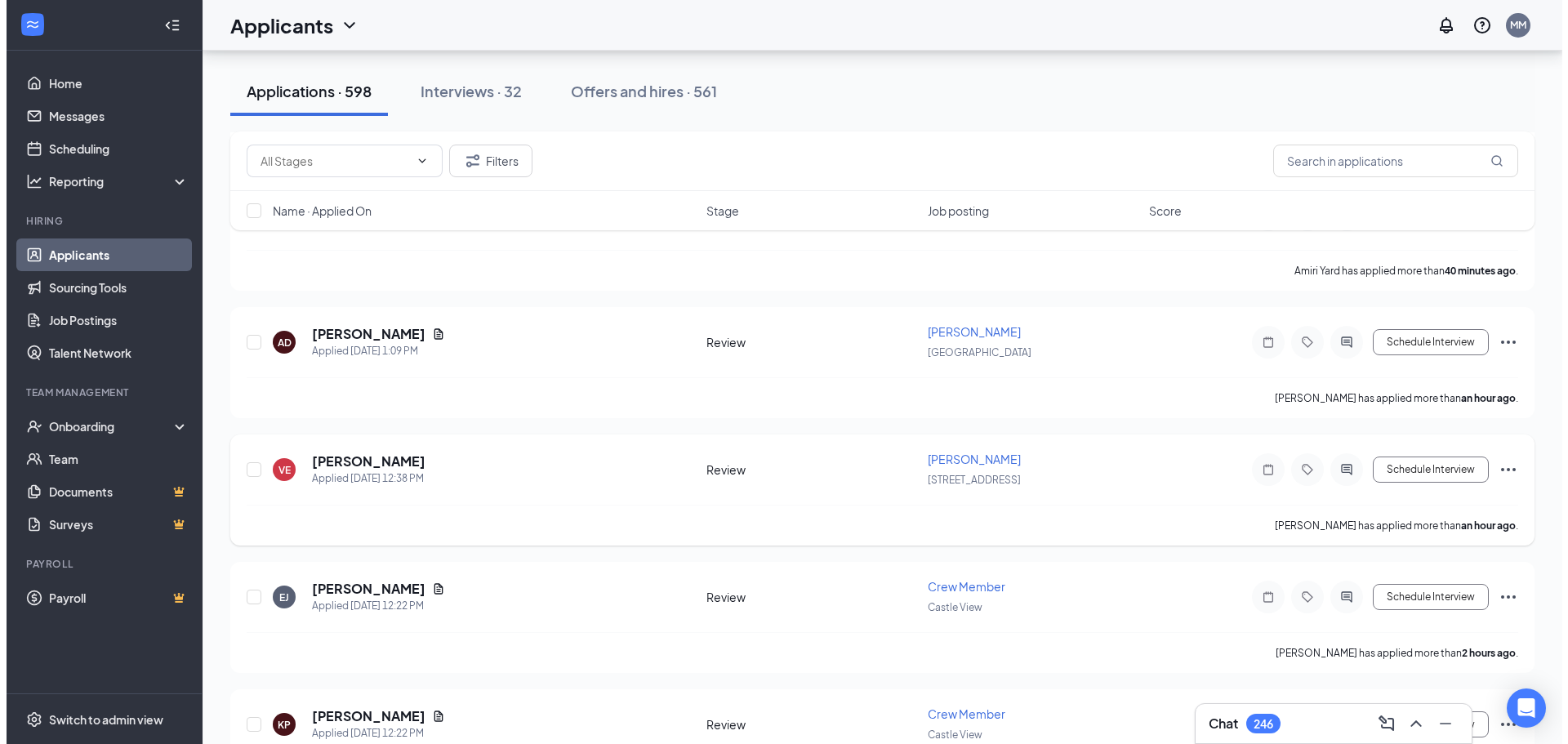
scroll to position [491, 0]
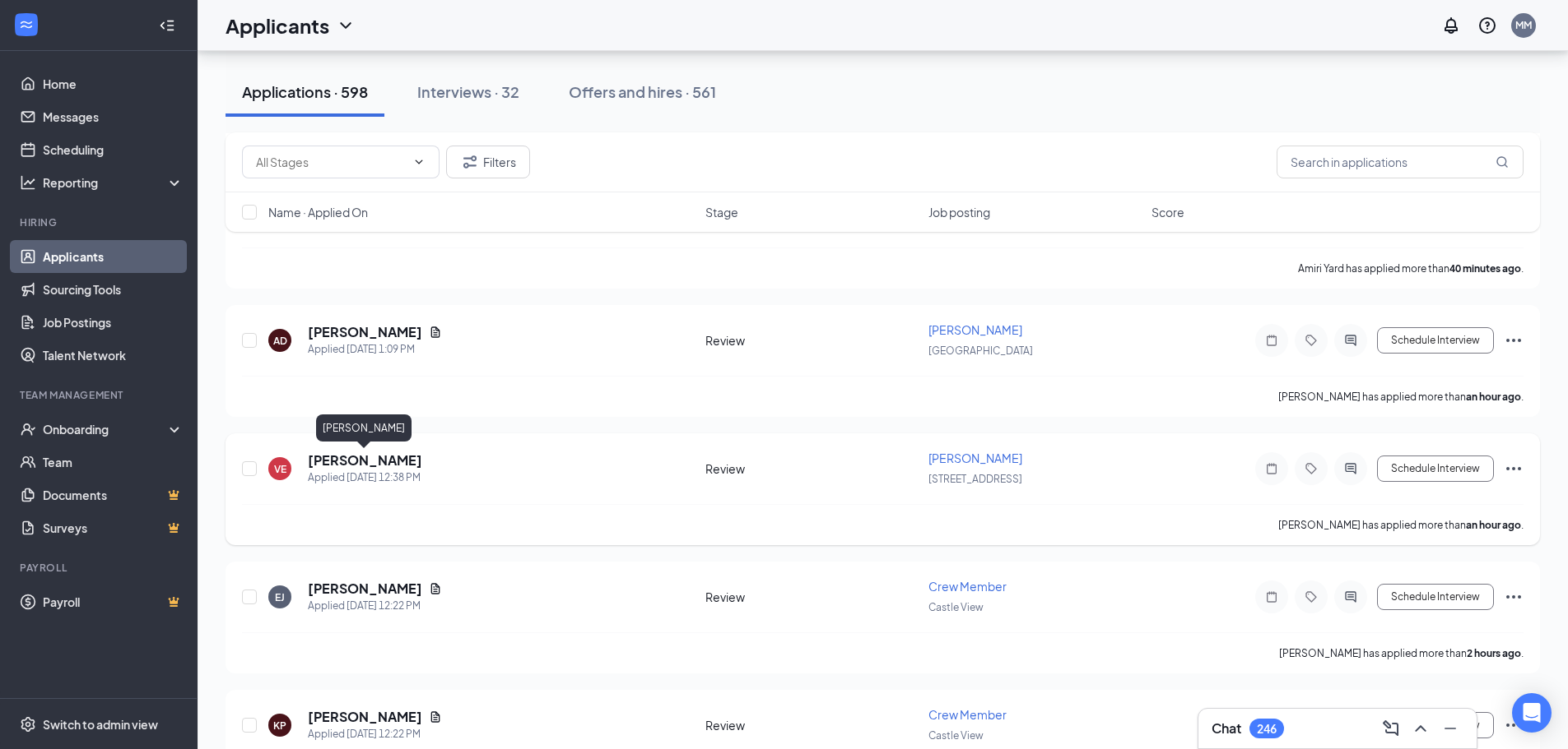
click at [395, 469] on h5 "[PERSON_NAME]" at bounding box center [365, 460] width 114 height 18
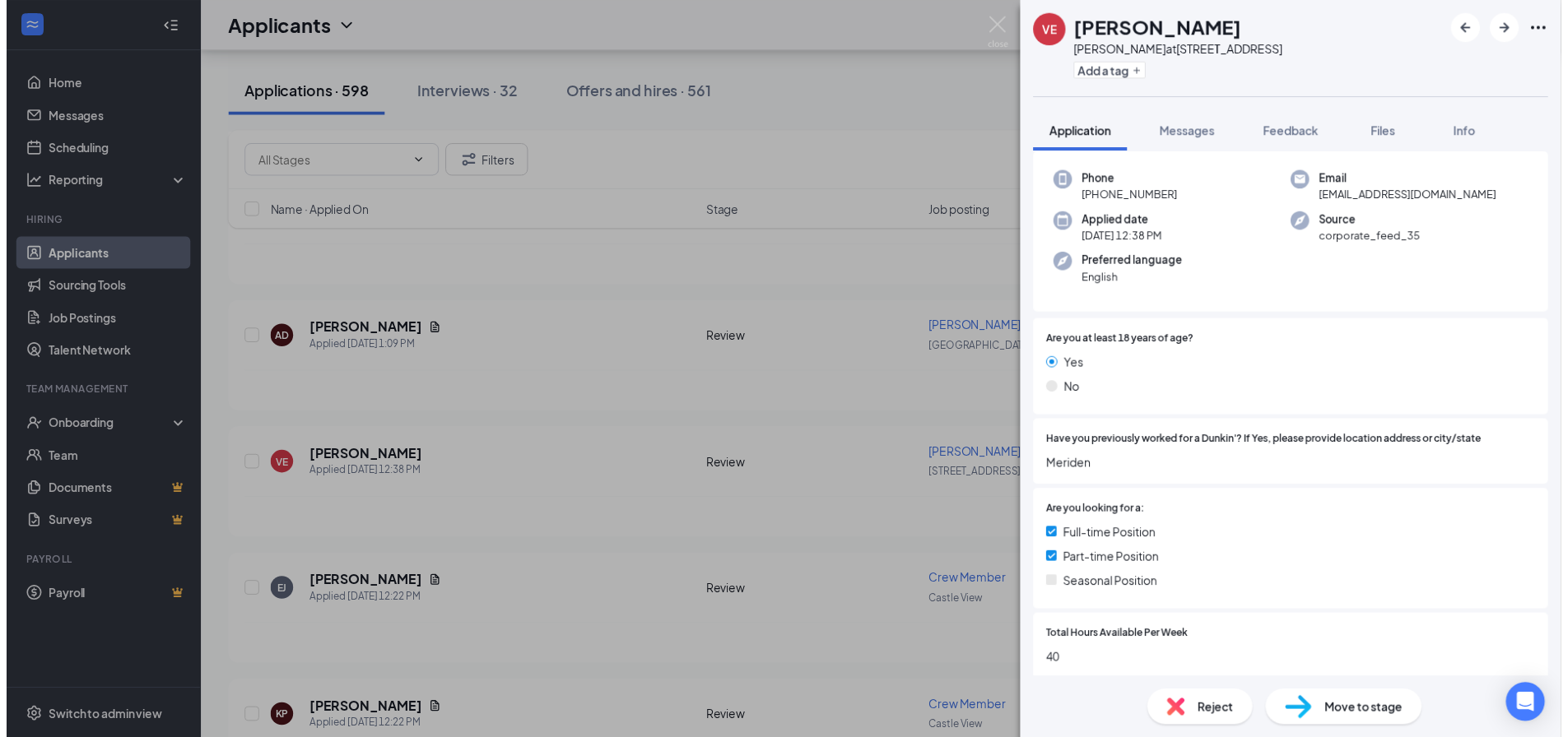
scroll to position [68, 0]
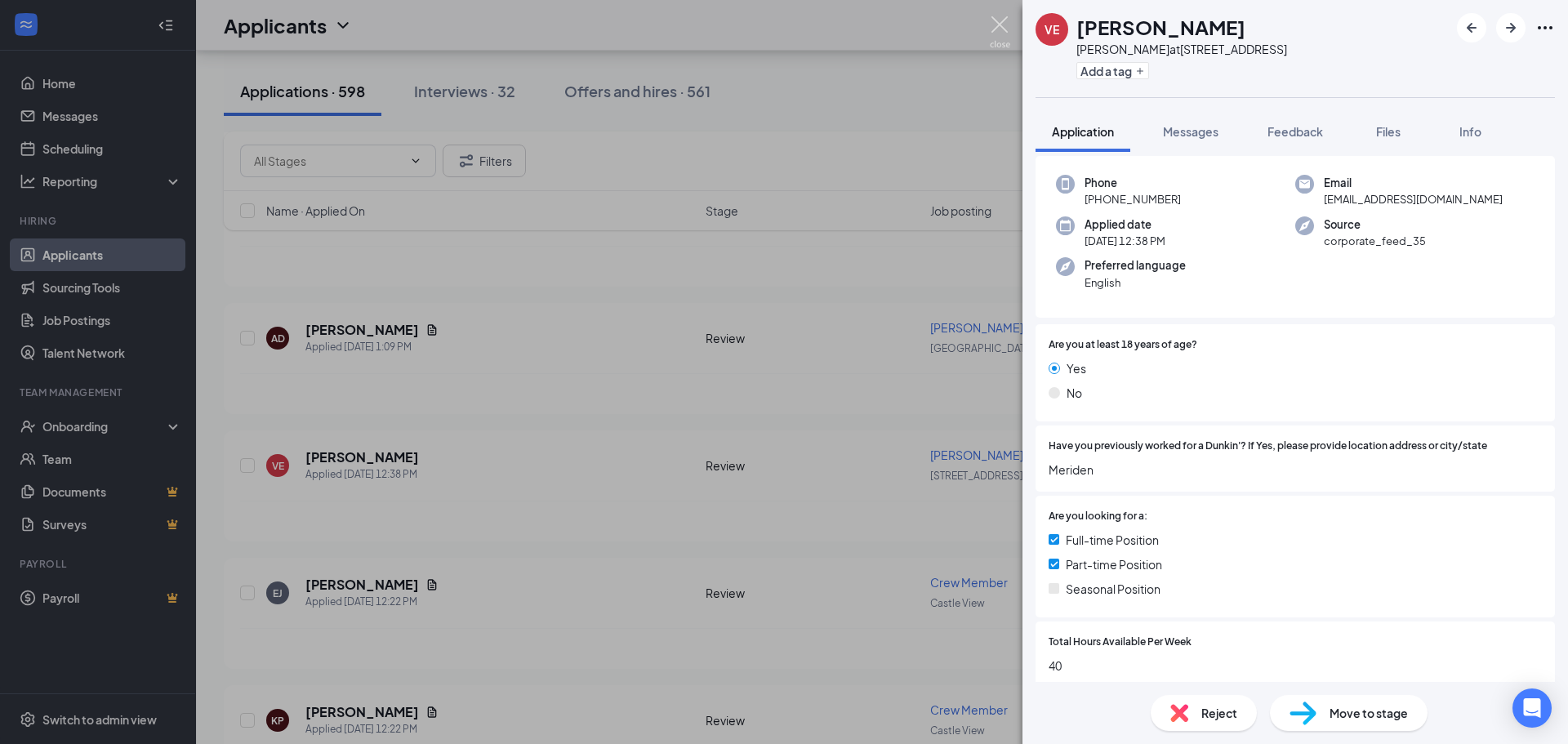
click at [998, 27] on img at bounding box center [1000, 33] width 20 height 32
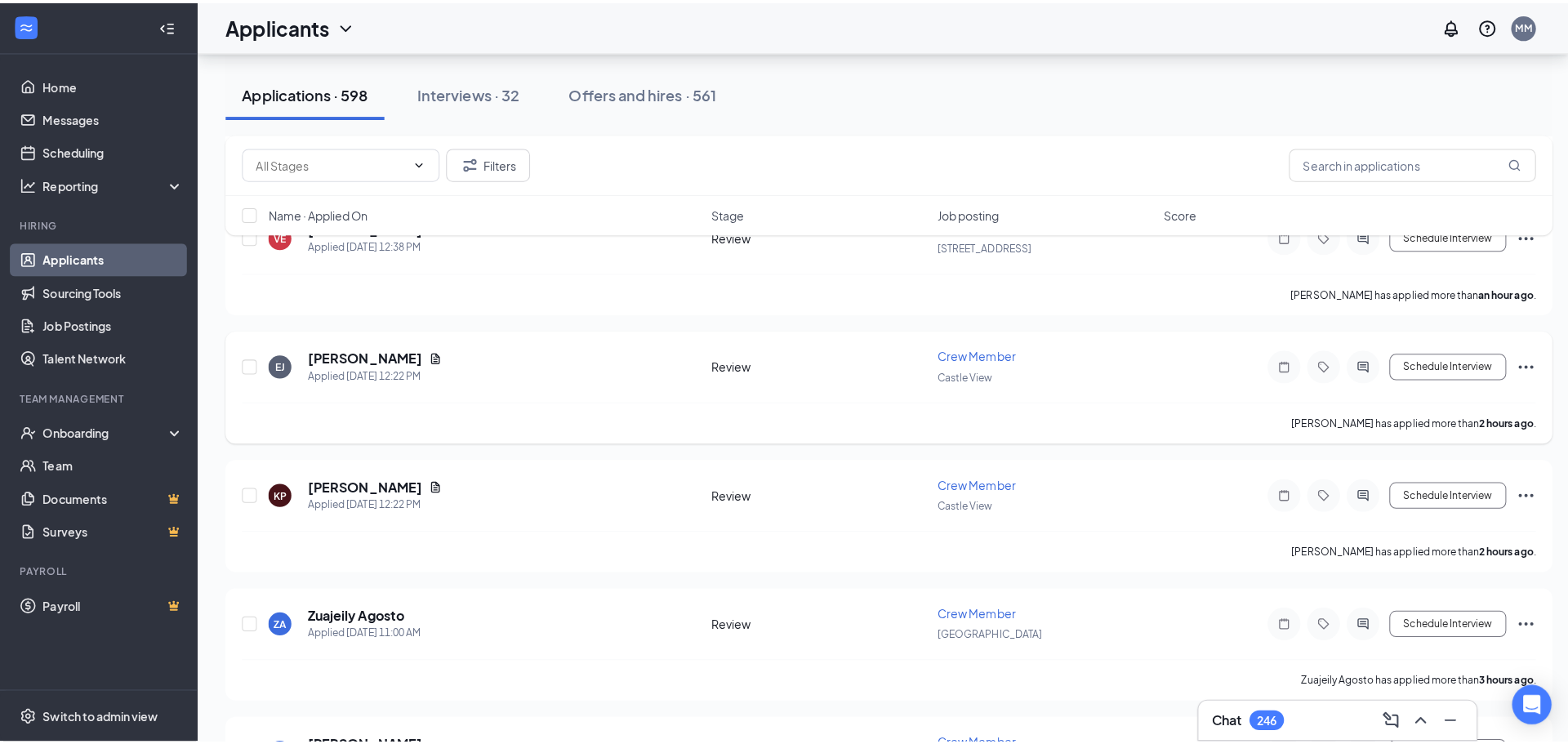
scroll to position [736, 0]
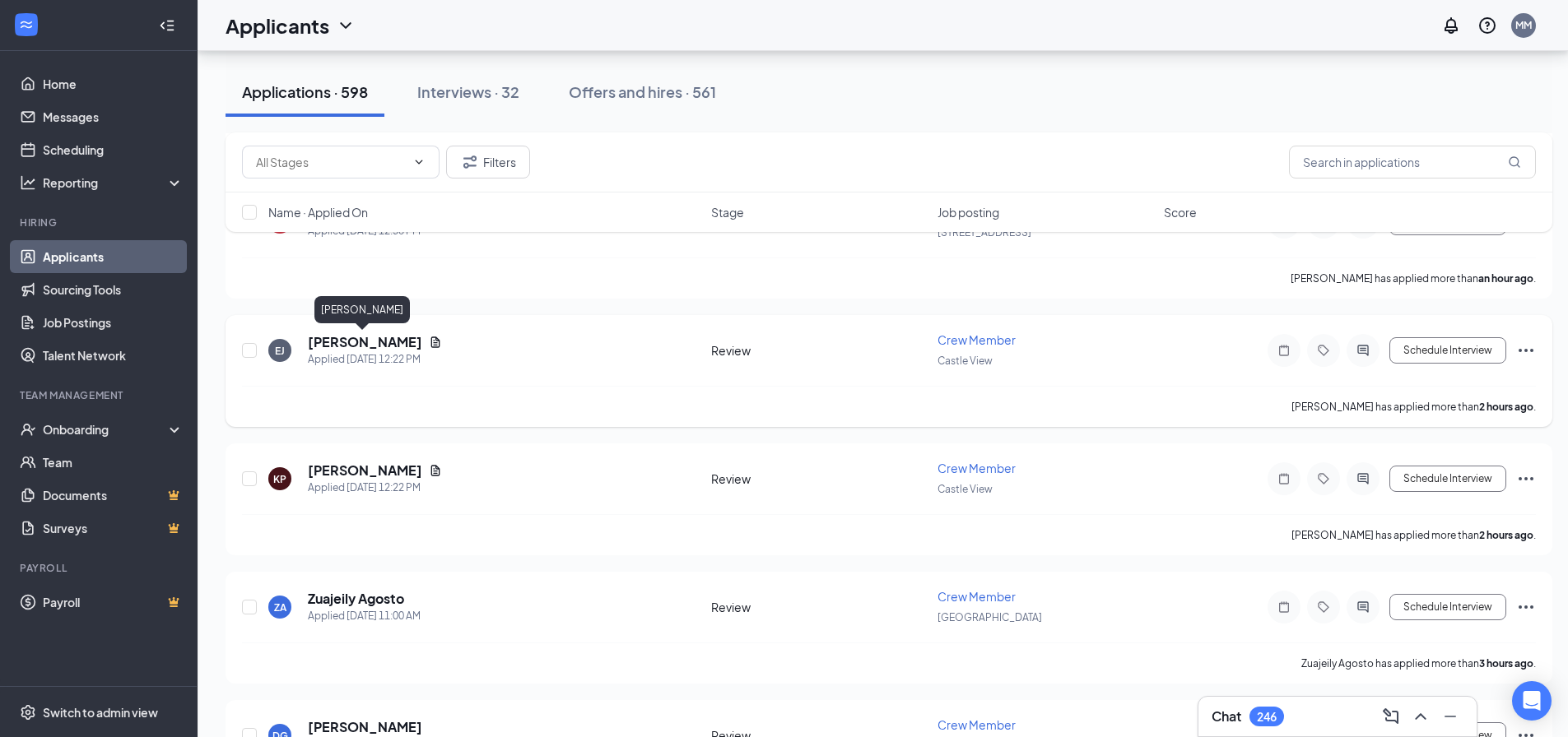
click at [350, 340] on h5 "[PERSON_NAME]" at bounding box center [365, 341] width 114 height 18
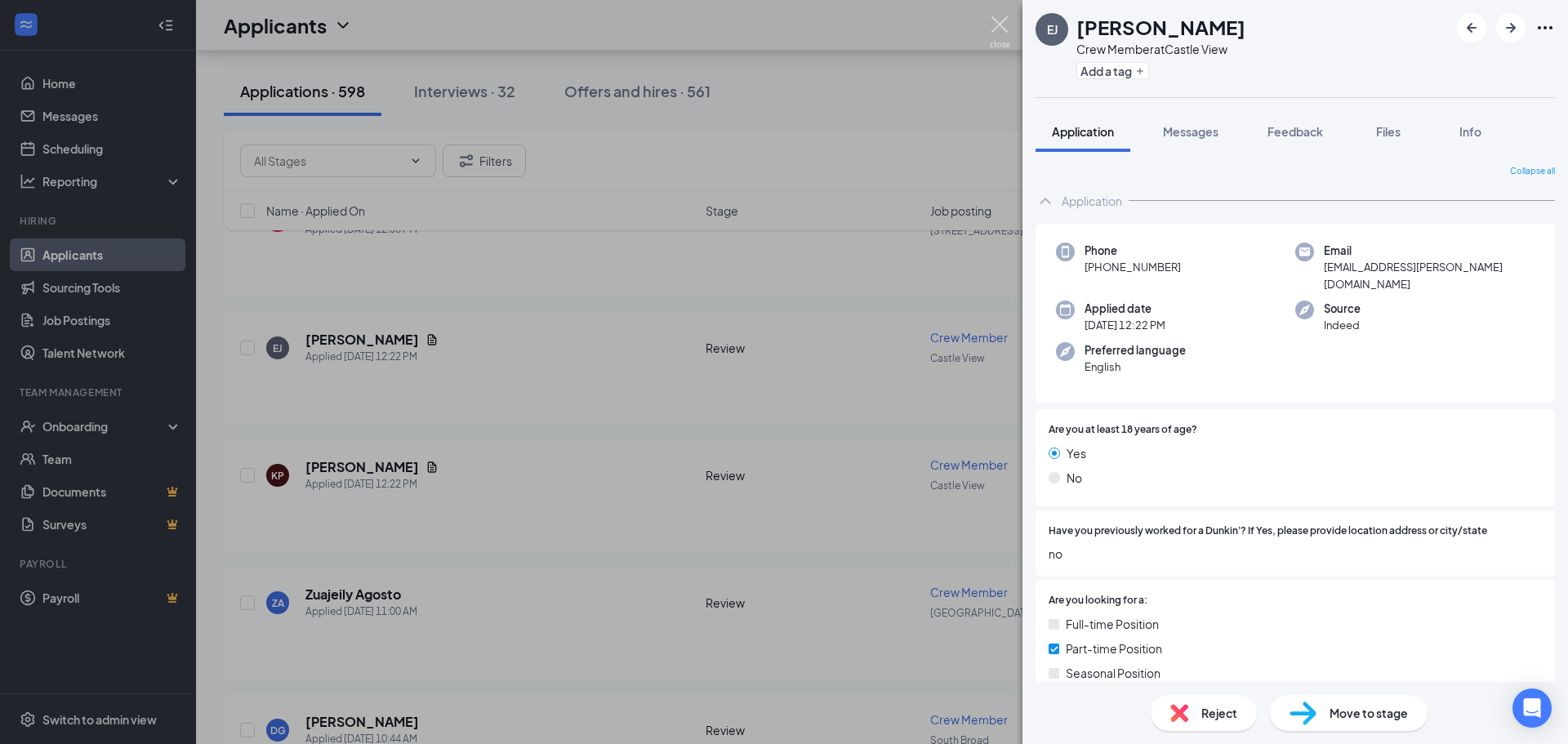
click at [1003, 34] on img at bounding box center [1000, 33] width 20 height 32
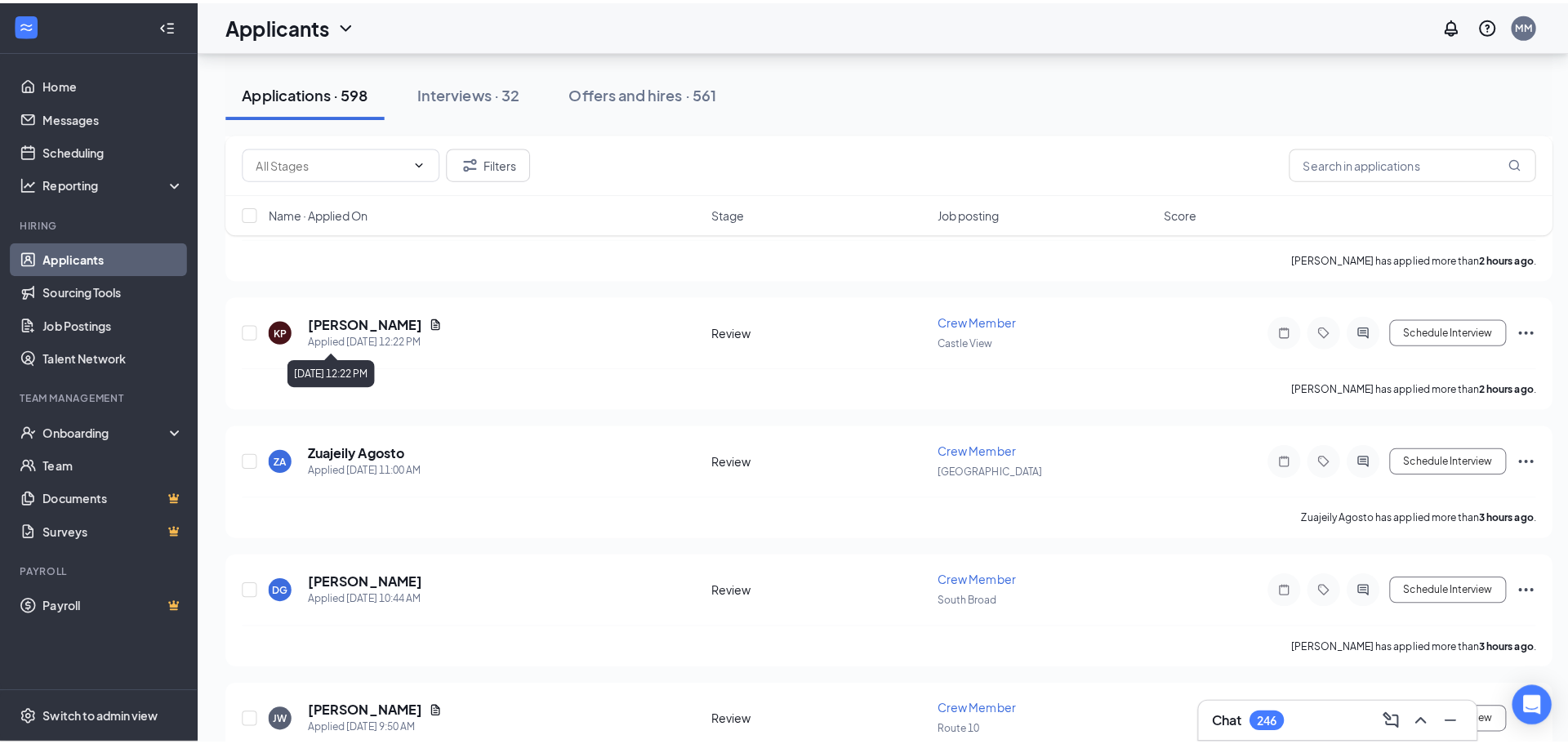
scroll to position [899, 0]
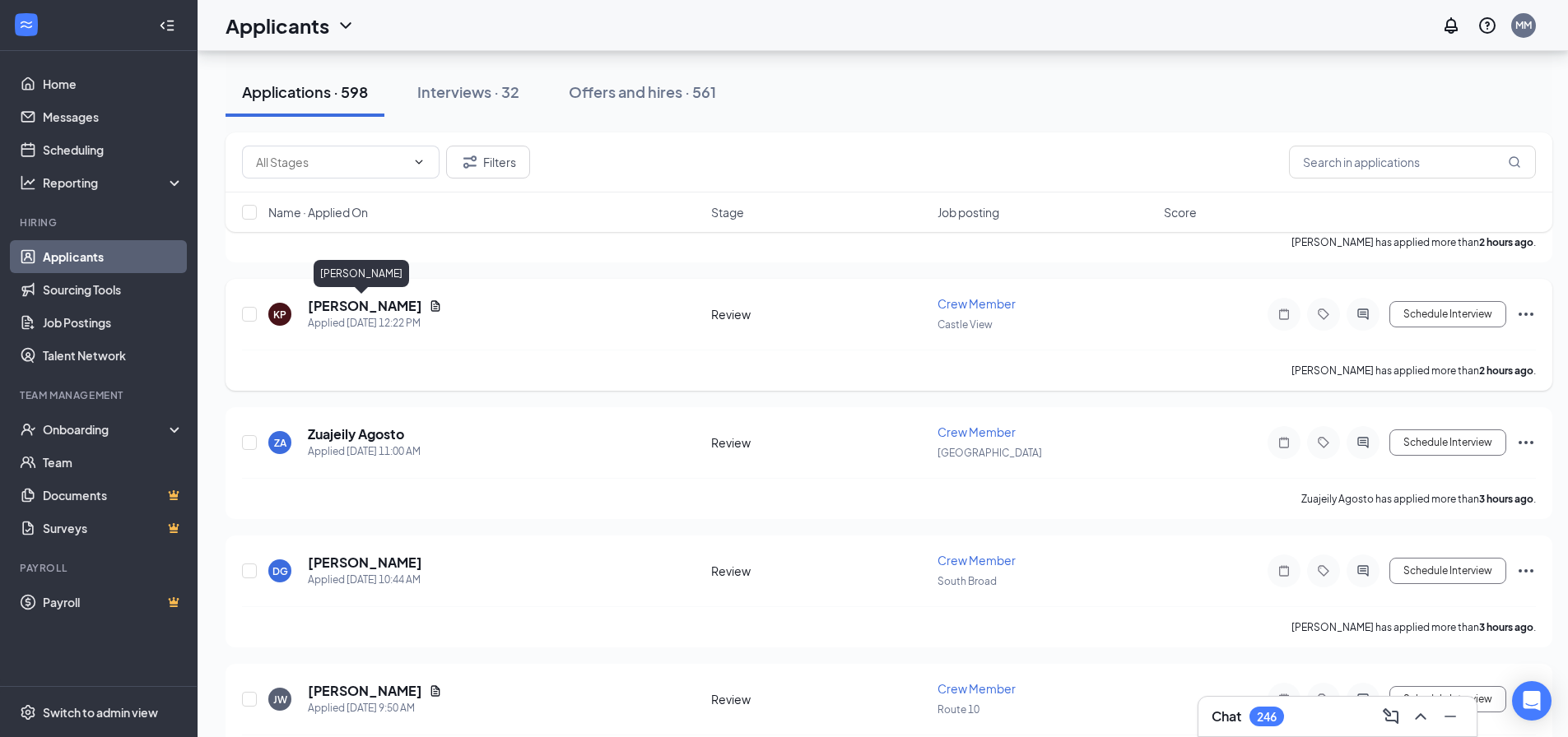
click at [337, 313] on h5 "[PERSON_NAME]" at bounding box center [365, 306] width 114 height 18
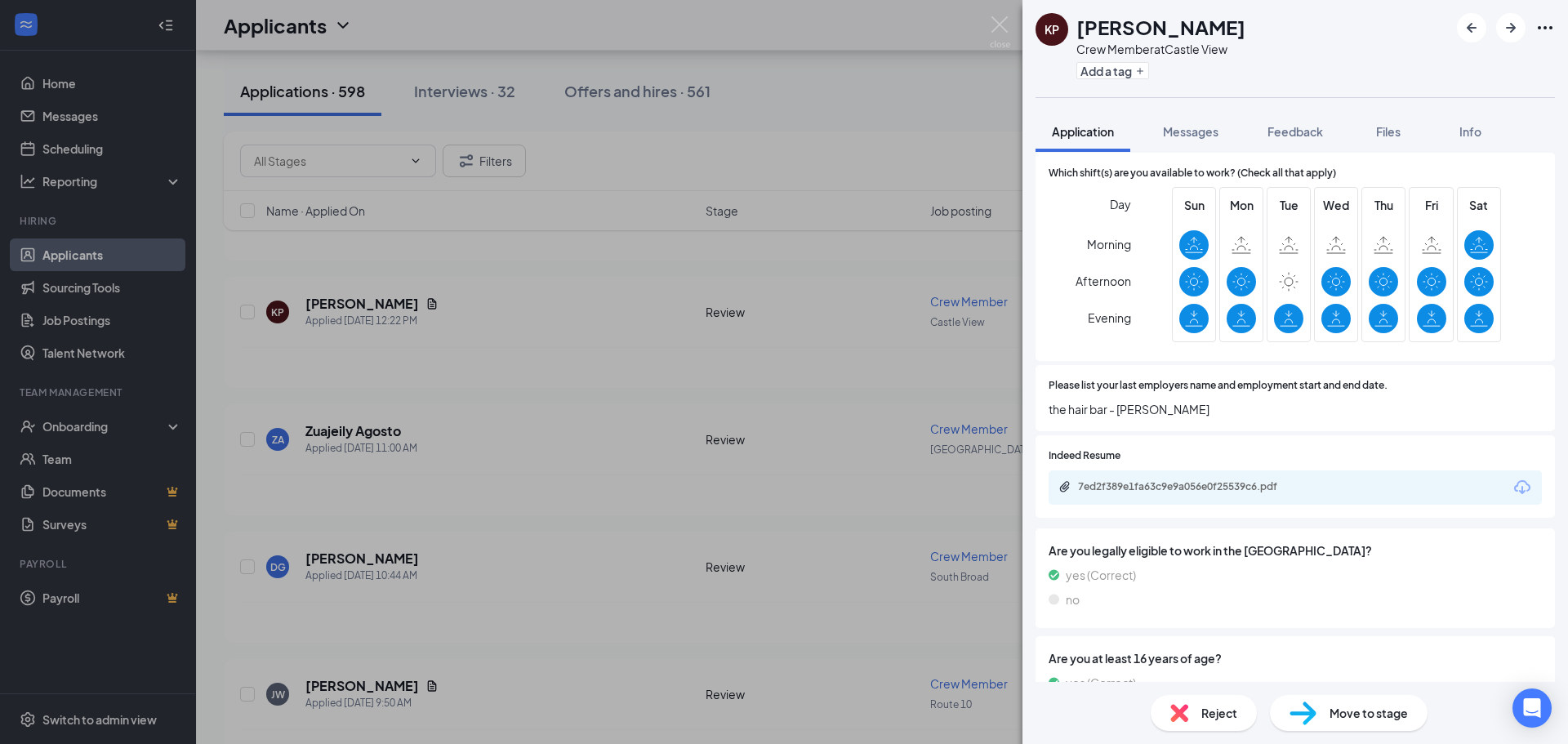
scroll to position [654, 0]
click at [1188, 491] on div "7ed2f389e1fa63c9e9a056e0f25539c6.pdf" at bounding box center [1192, 486] width 229 height 13
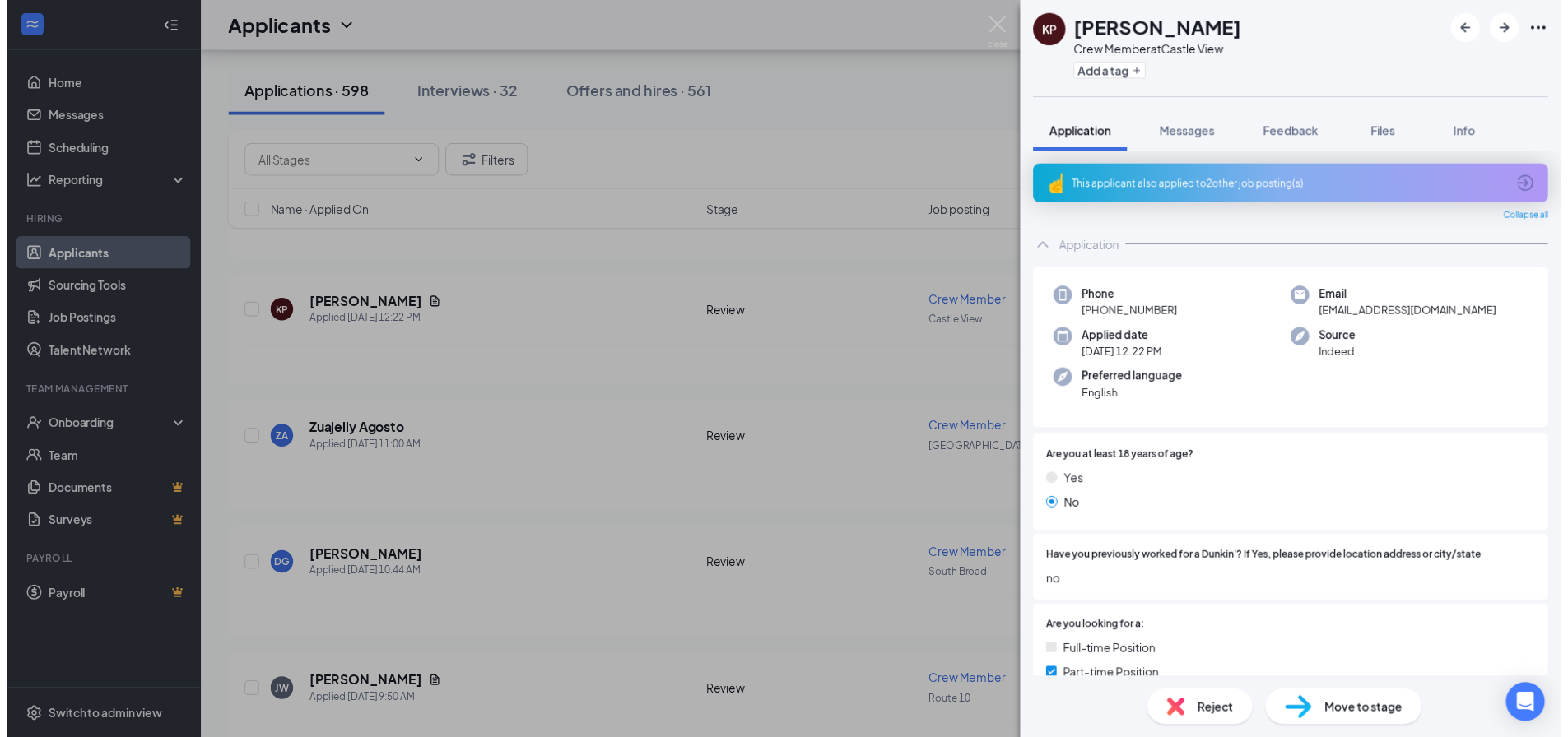
scroll to position [658, 0]
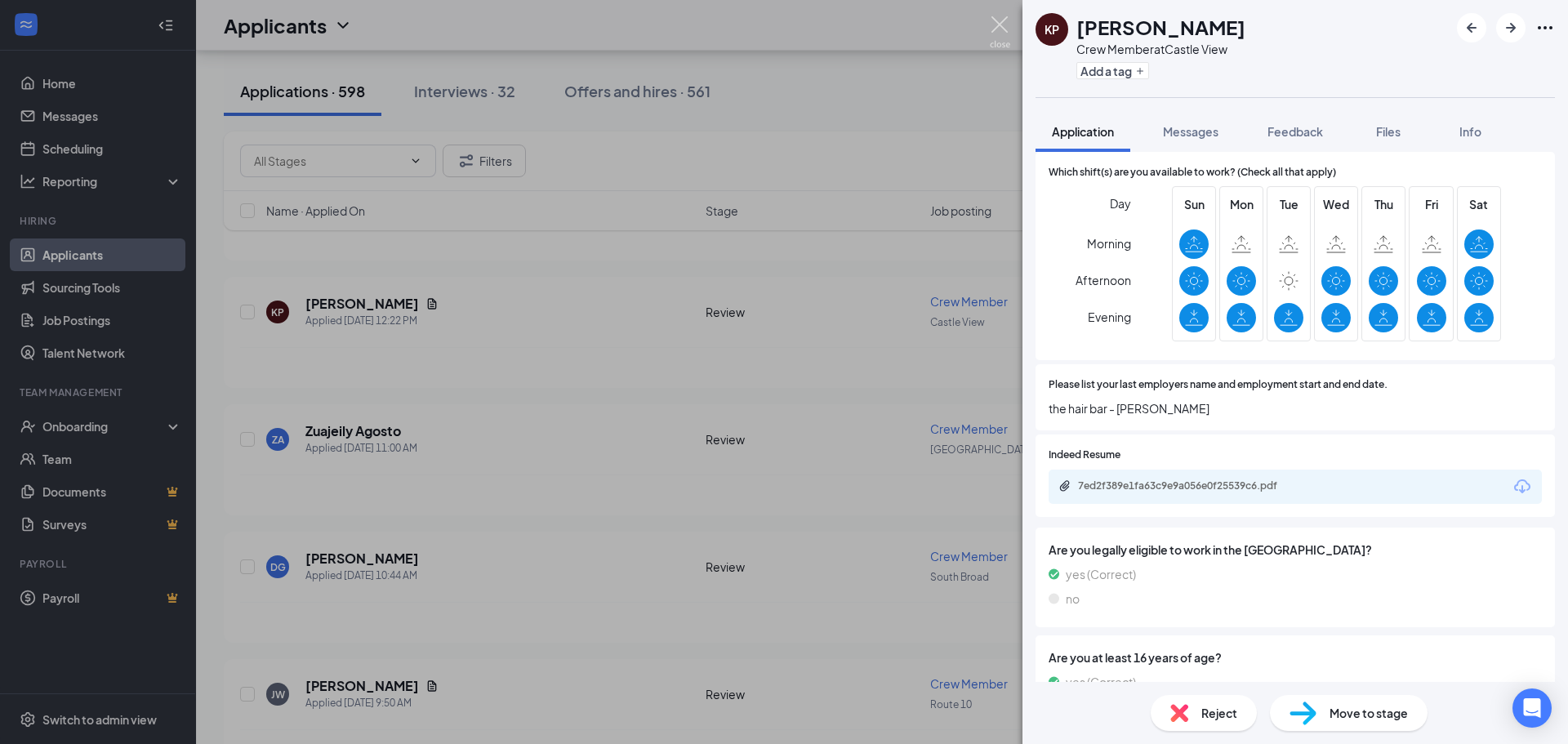
click at [995, 30] on img at bounding box center [1000, 33] width 20 height 32
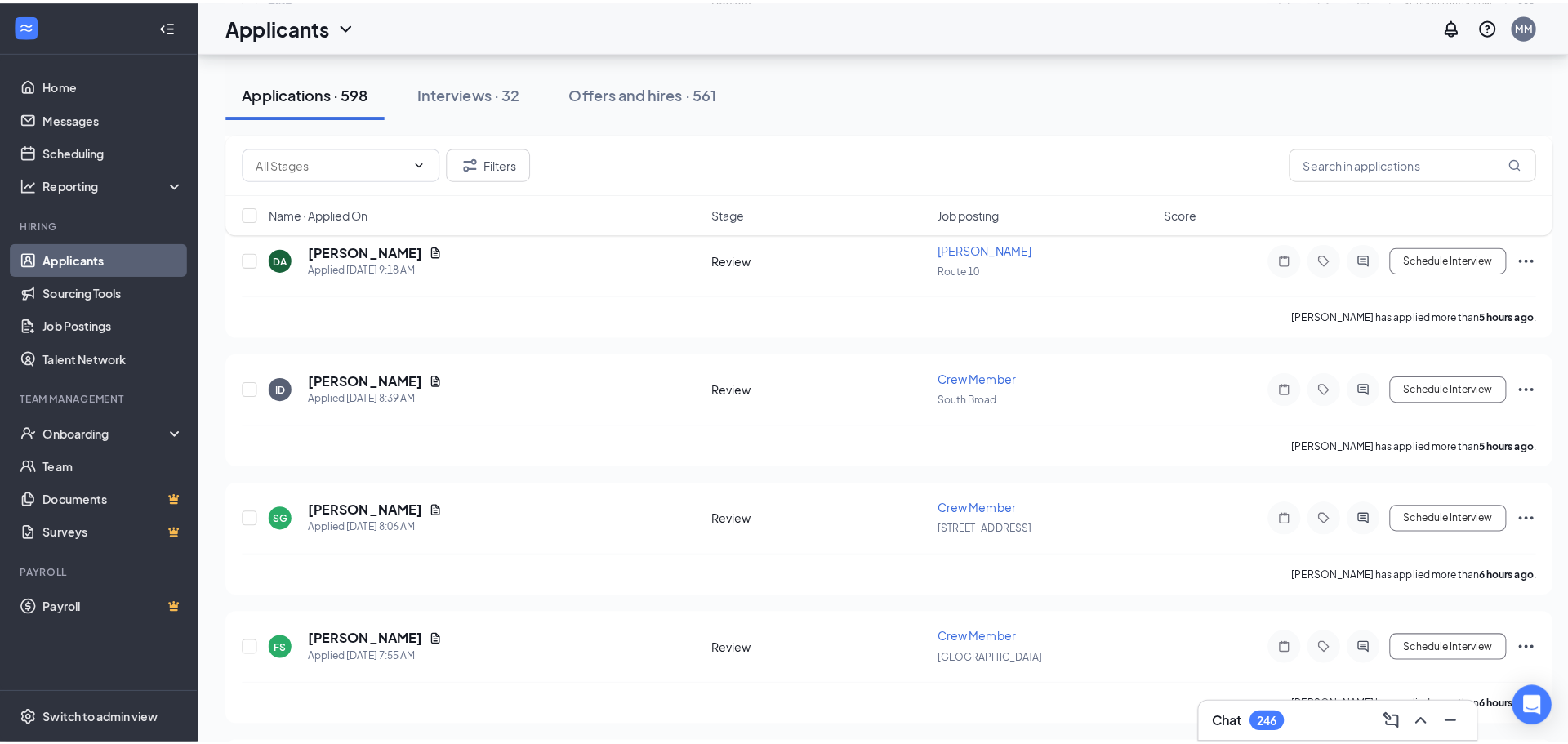
scroll to position [1634, 0]
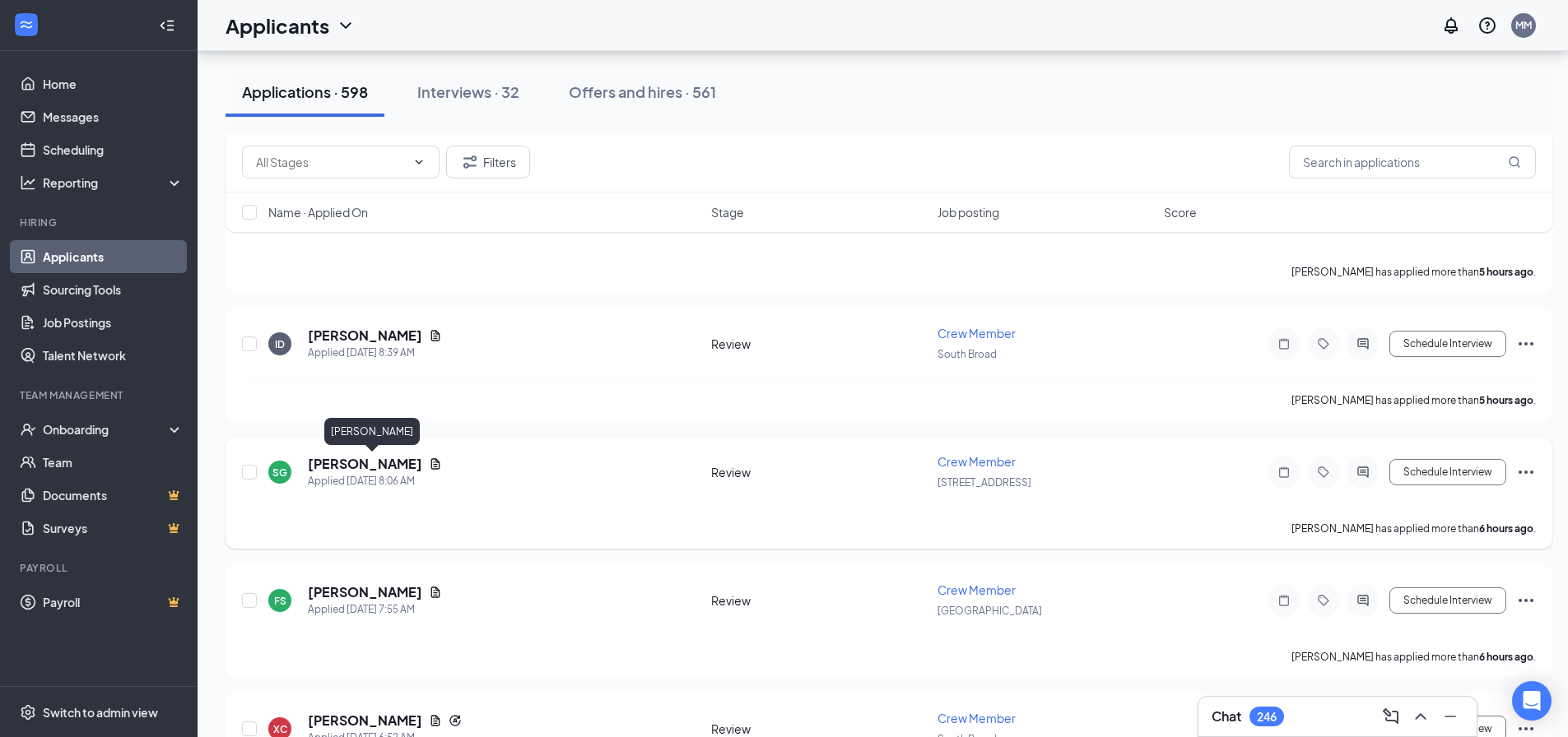
click at [404, 460] on h5 "[PERSON_NAME]" at bounding box center [365, 463] width 114 height 18
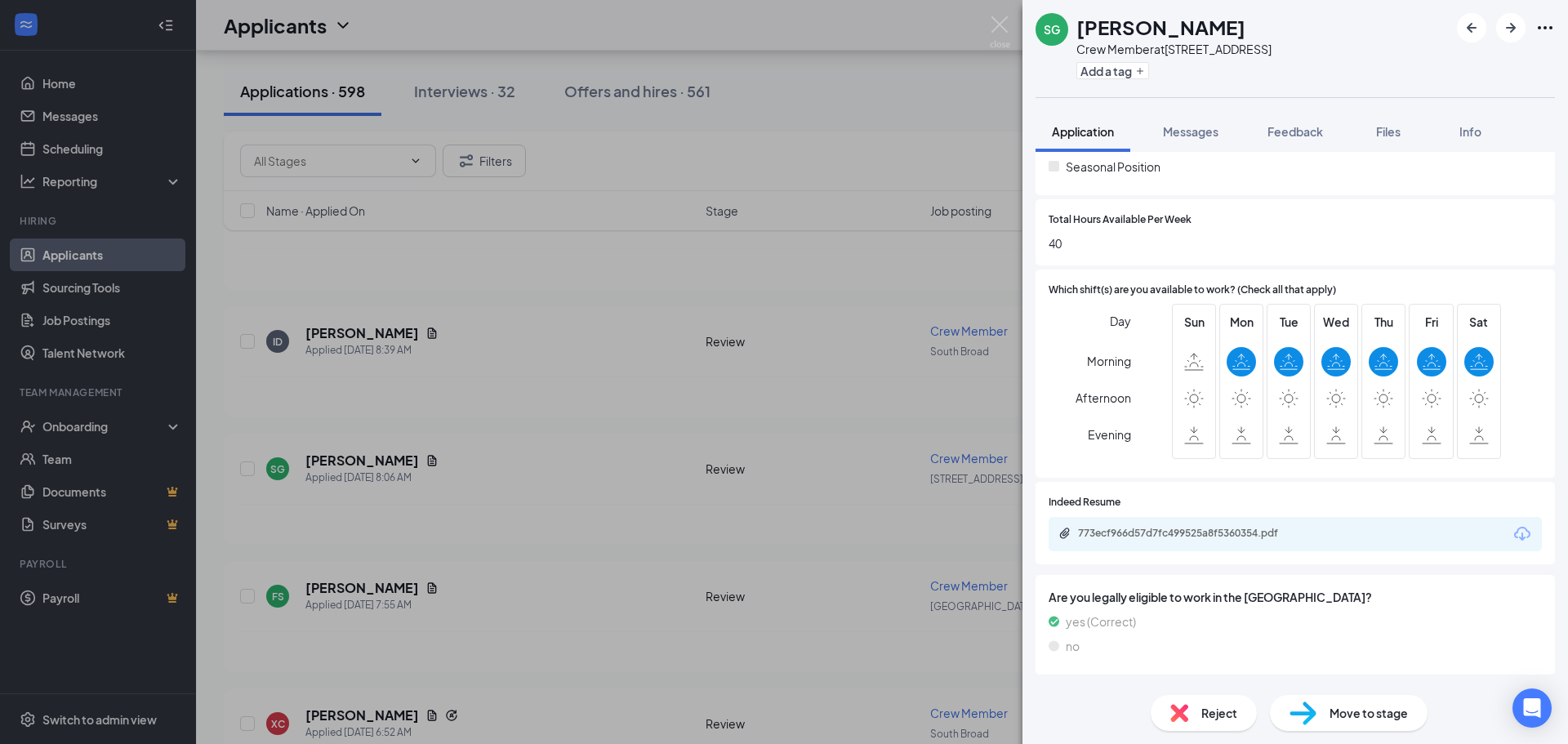
scroll to position [595, 0]
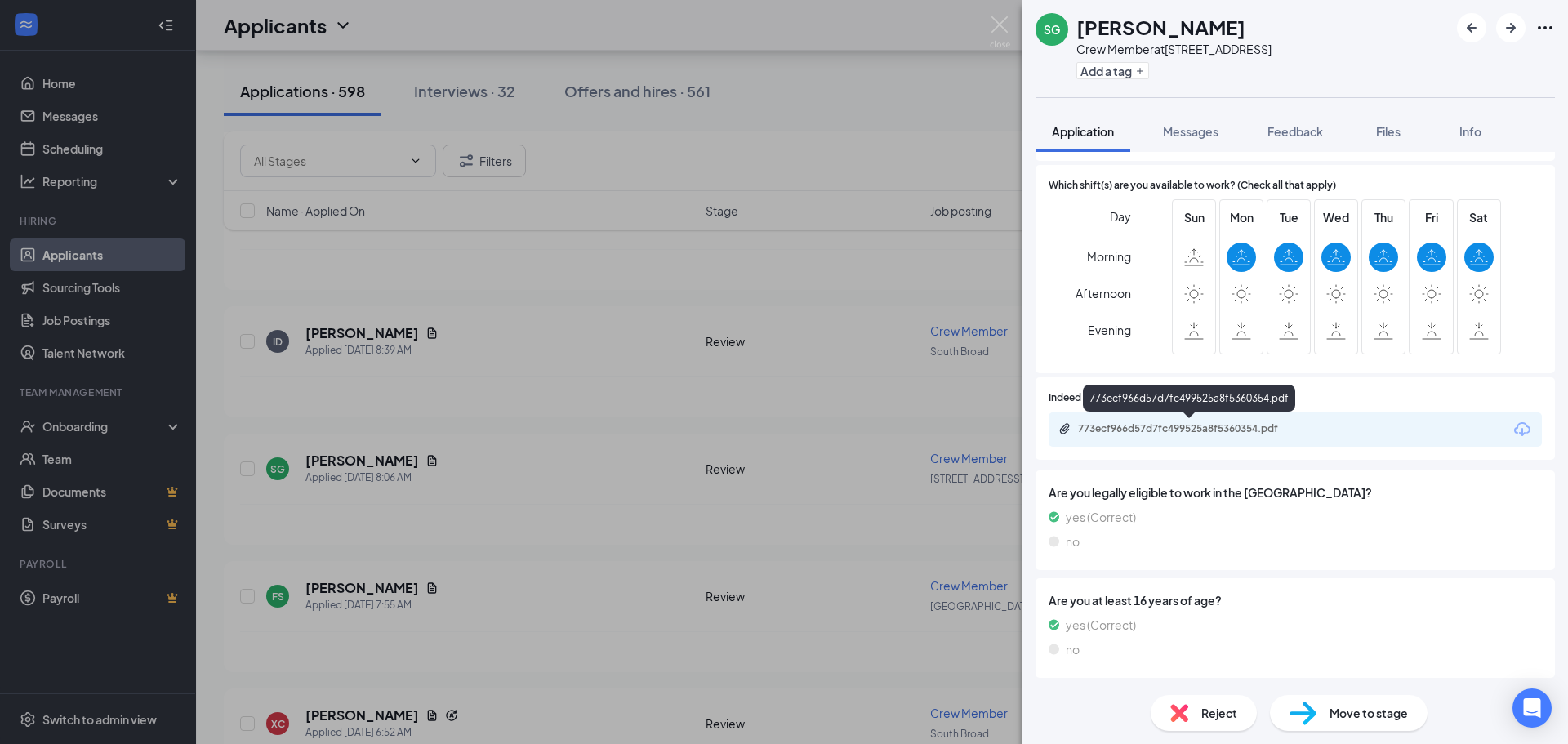
click at [1184, 430] on div "773ecf966d57d7fc499525a8f5360354.pdf" at bounding box center [1192, 429] width 229 height 13
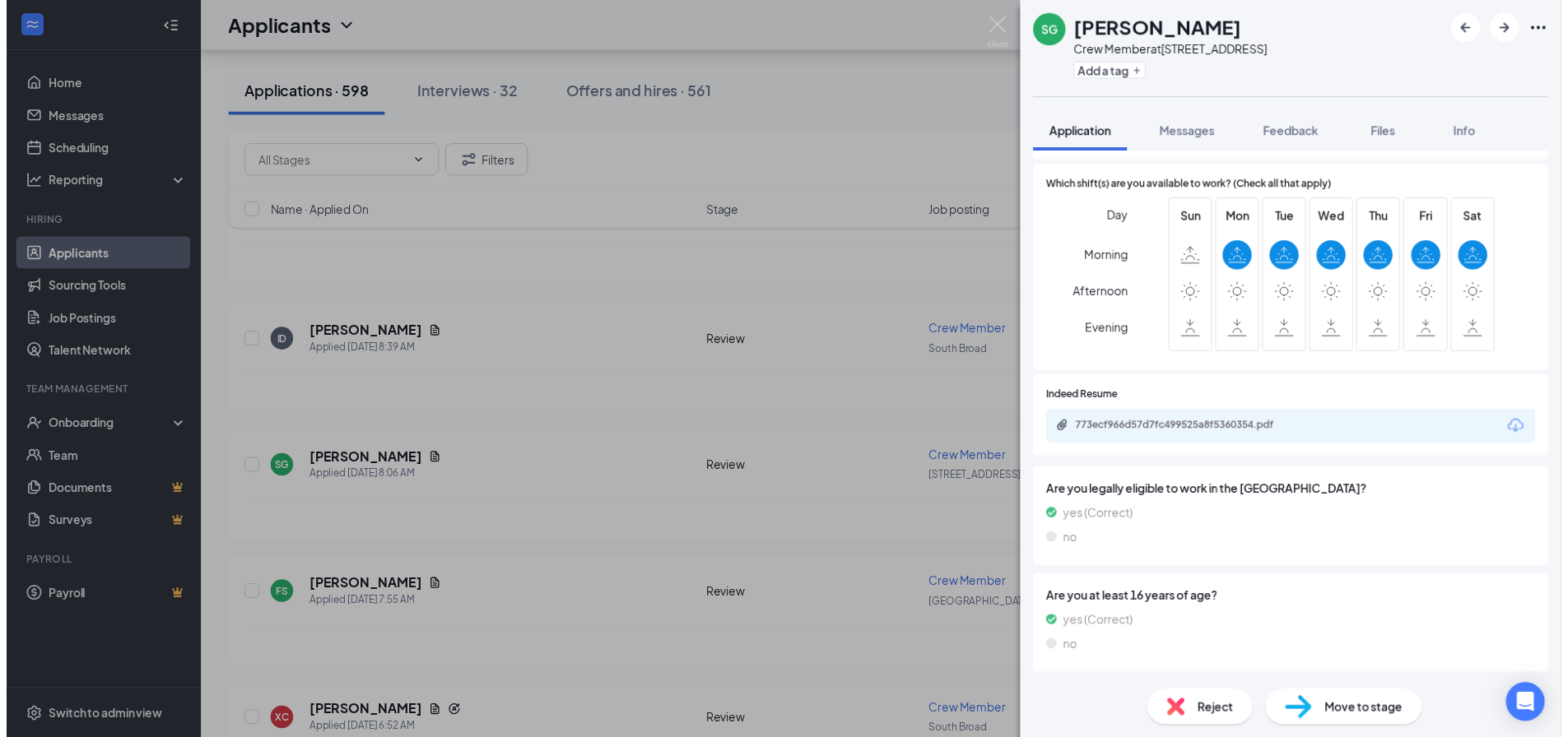
scroll to position [594, 0]
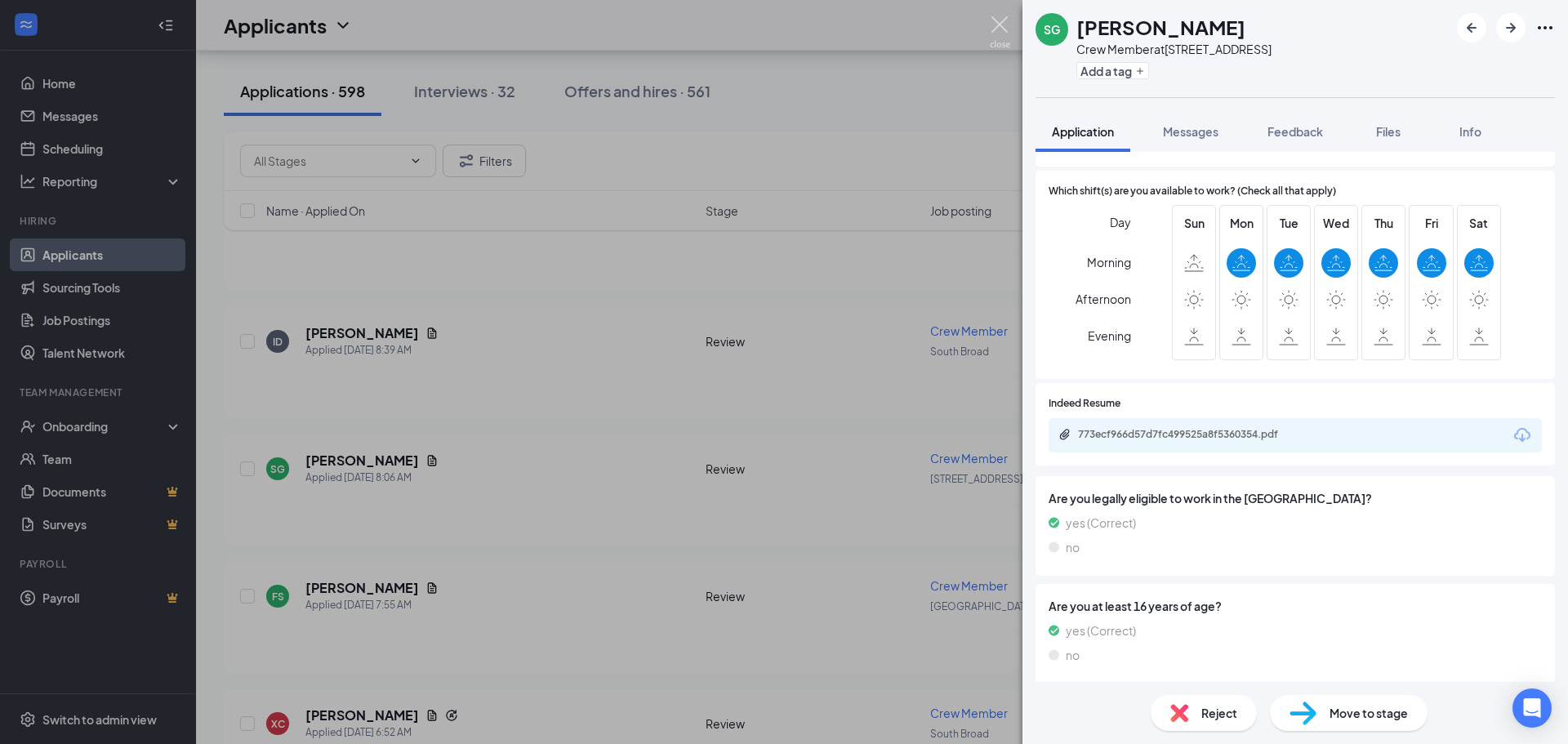
click at [997, 28] on img at bounding box center [1000, 33] width 20 height 32
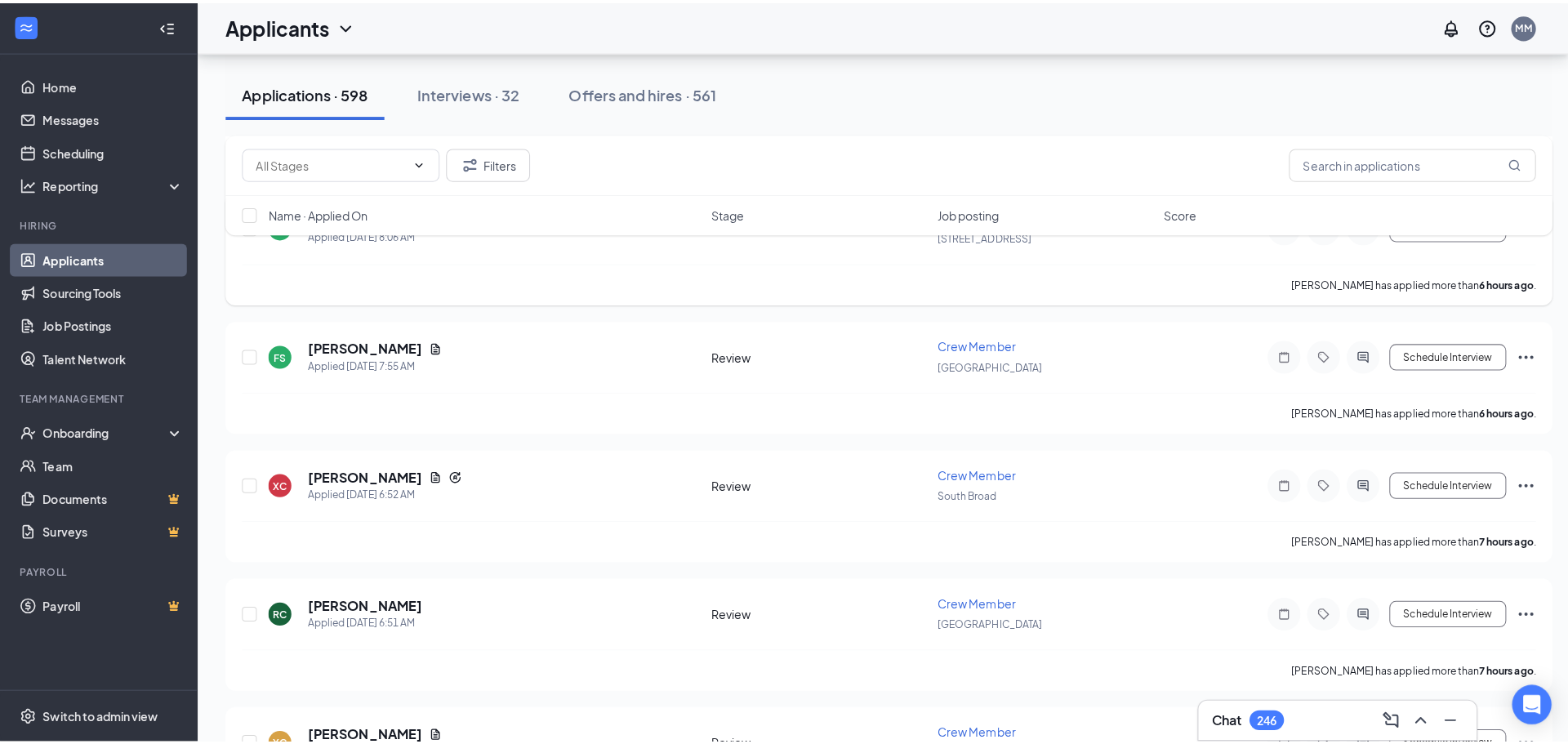
scroll to position [1961, 0]
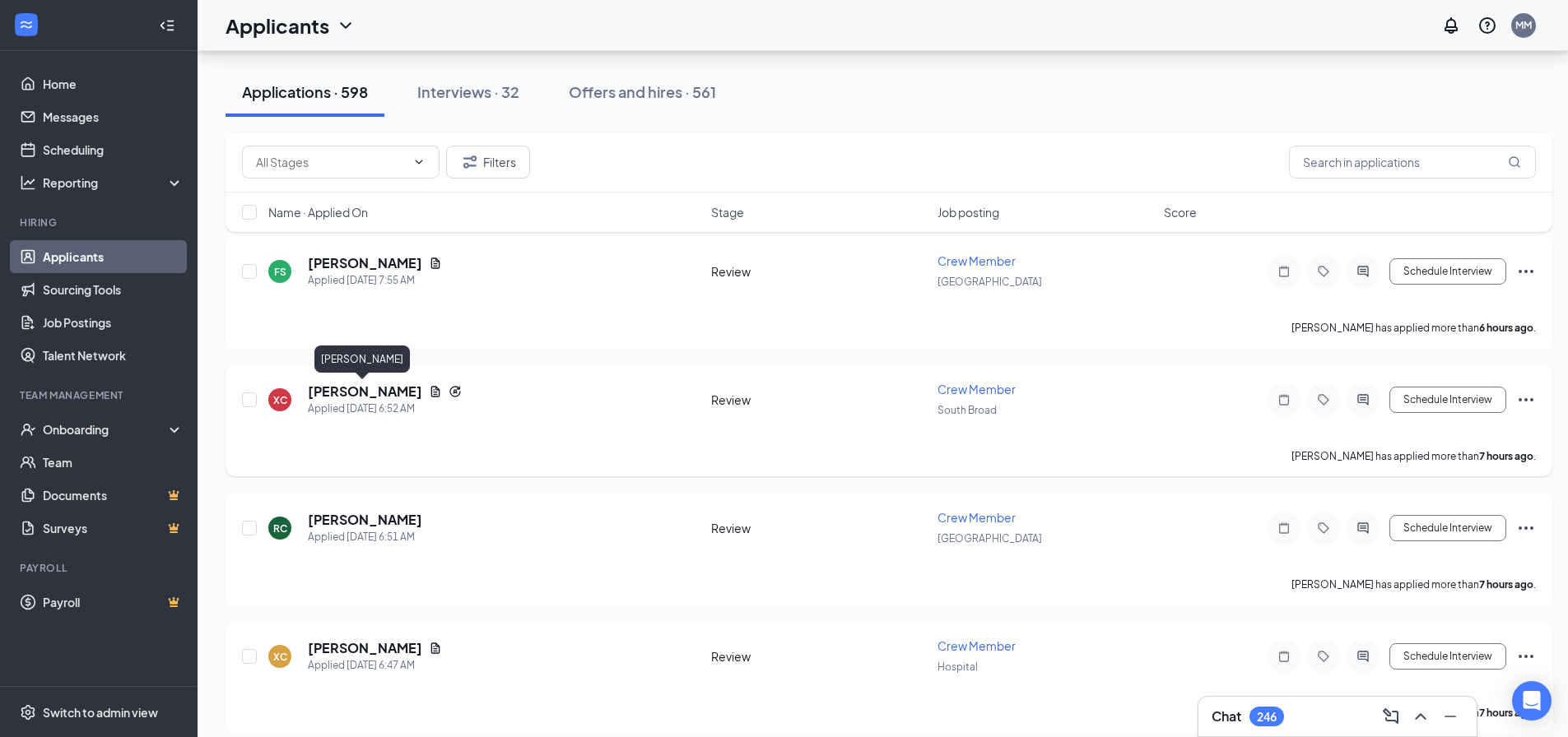
click at [363, 387] on h5 "[PERSON_NAME]" at bounding box center [365, 391] width 114 height 18
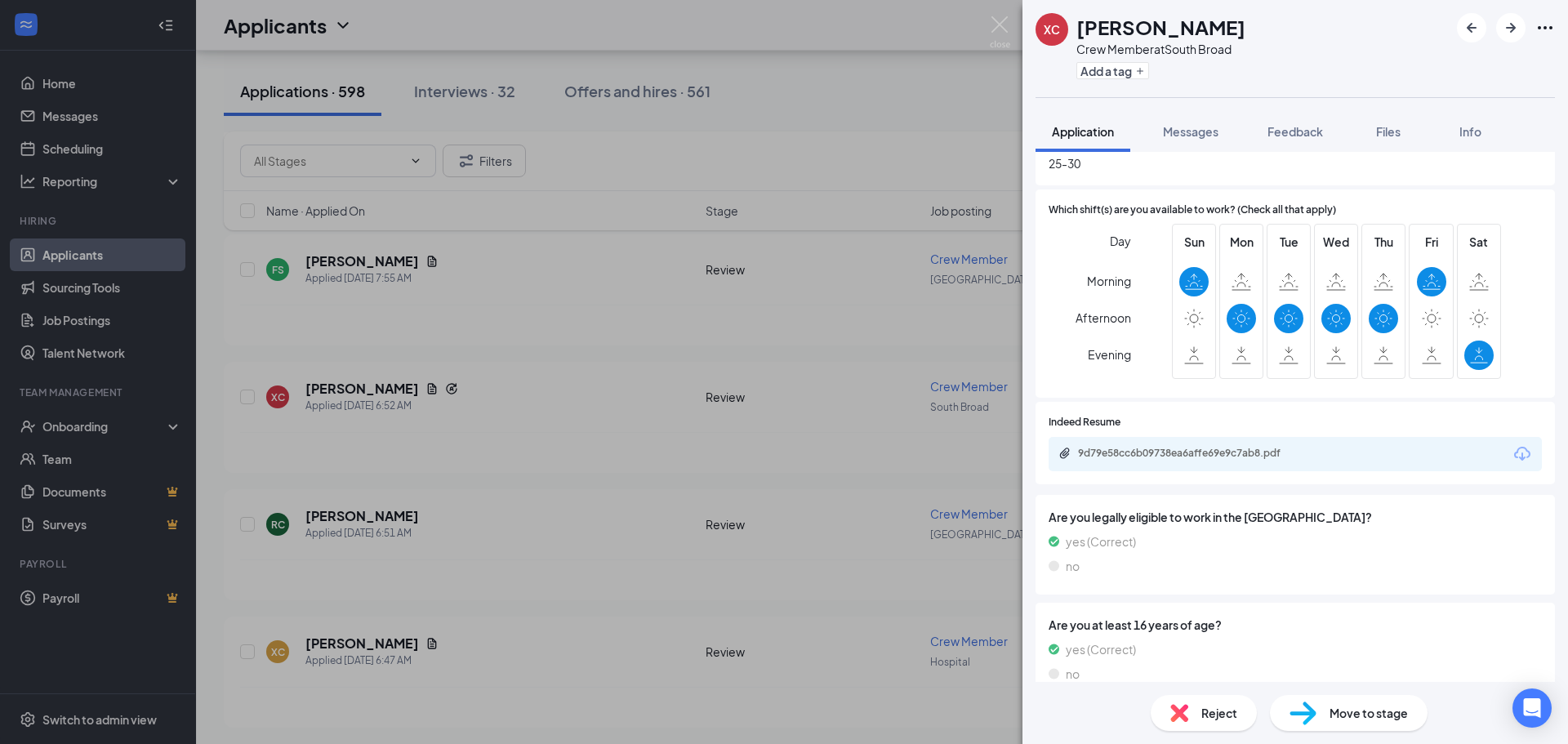
scroll to position [641, 0]
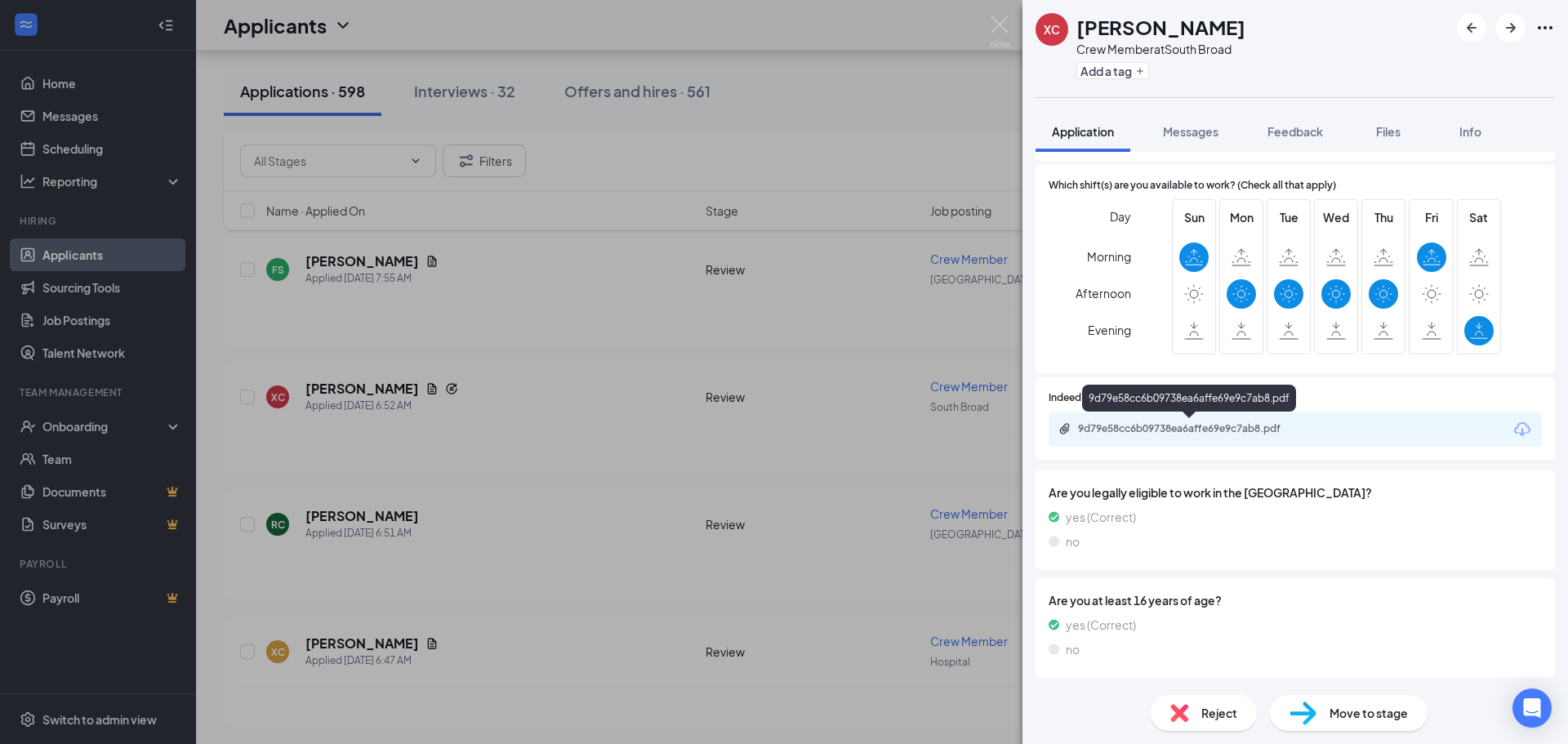
click at [1162, 433] on div "9d79e58cc6b09738ea6affe69e9c7ab8.pdf" at bounding box center [1192, 429] width 229 height 13
